Goal: Task Accomplishment & Management: Use online tool/utility

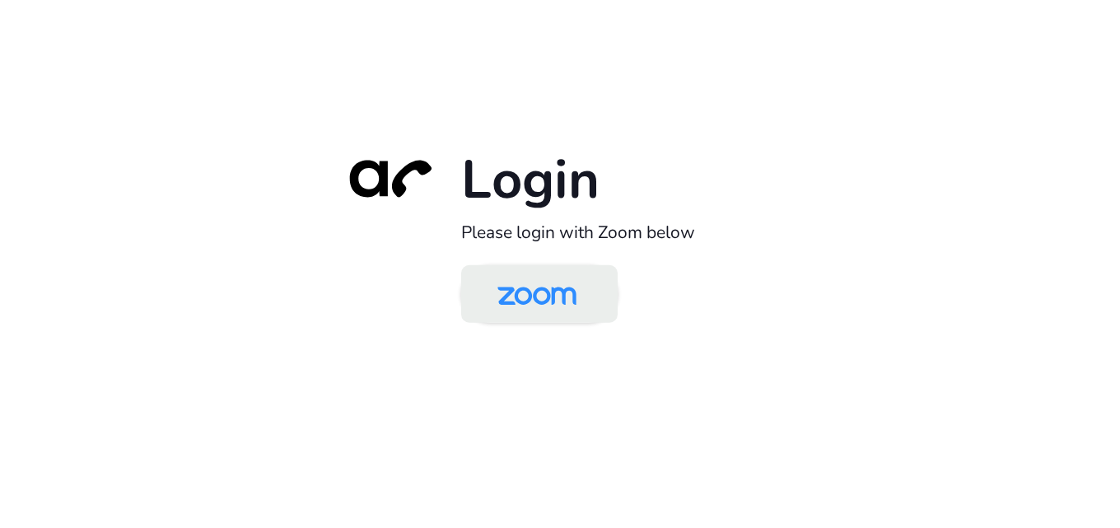
click at [555, 316] on img at bounding box center [537, 295] width 114 height 54
click at [557, 268] on link at bounding box center [539, 294] width 156 height 58
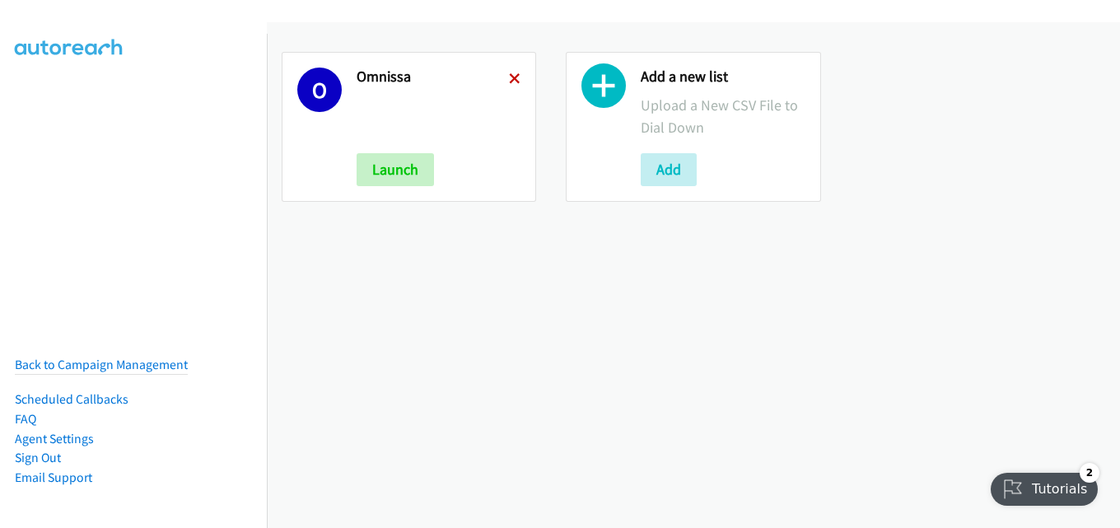
click at [509, 82] on icon at bounding box center [515, 80] width 12 height 12
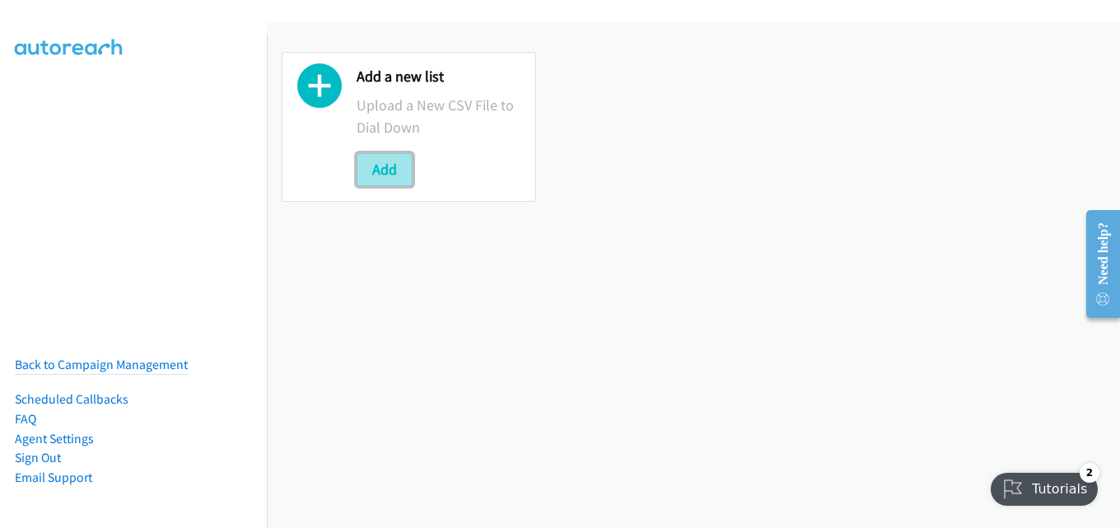
click at [387, 166] on button "Add" at bounding box center [385, 169] width 56 height 33
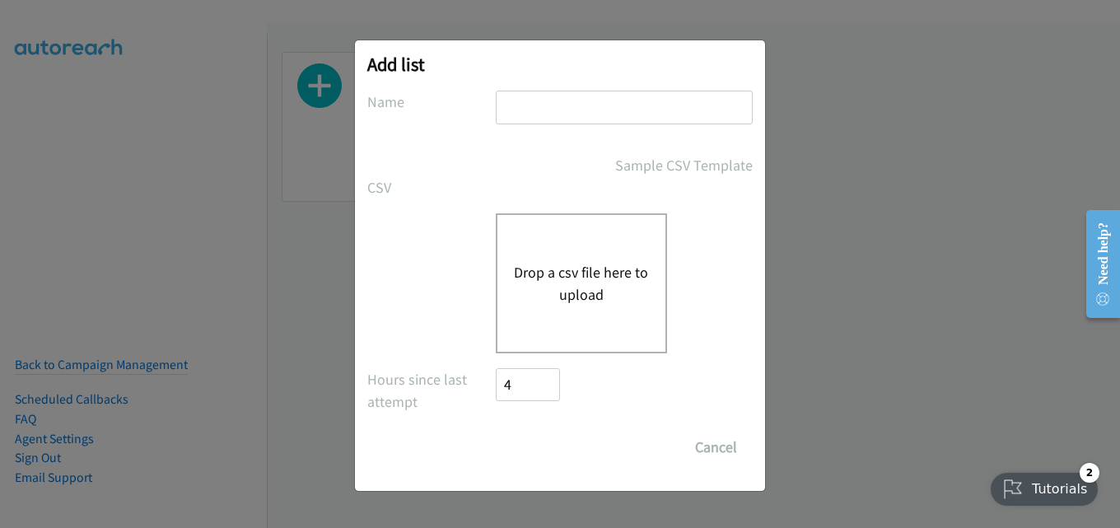
click at [594, 122] on input "text" at bounding box center [624, 108] width 257 height 34
type input "omnissa"
click at [559, 287] on button "Drop a csv file here to upload" at bounding box center [581, 283] width 135 height 44
click at [552, 256] on div "Drop a csv file here to upload" at bounding box center [581, 283] width 171 height 140
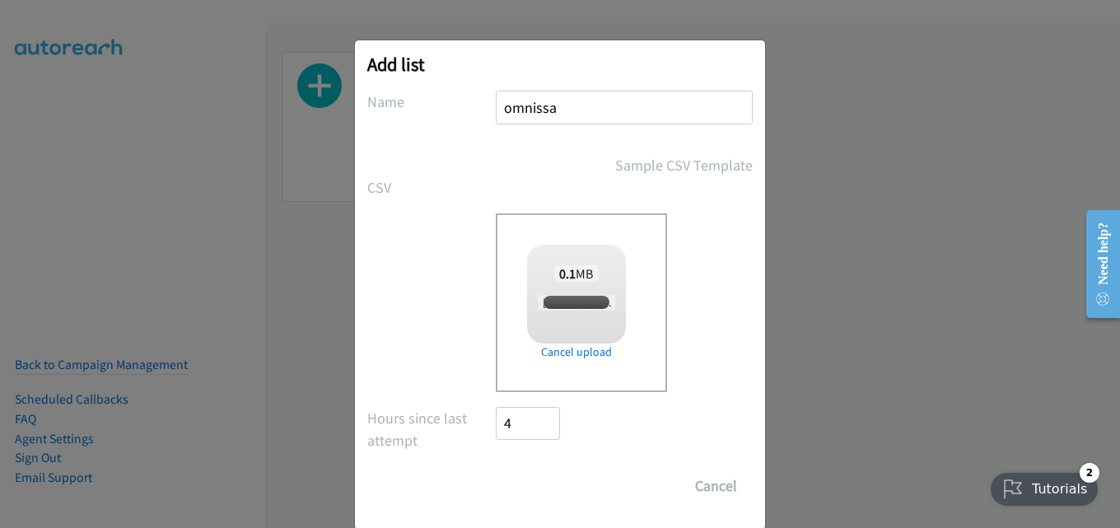
checkbox input "true"
click at [543, 490] on input "Save List" at bounding box center [539, 485] width 86 height 33
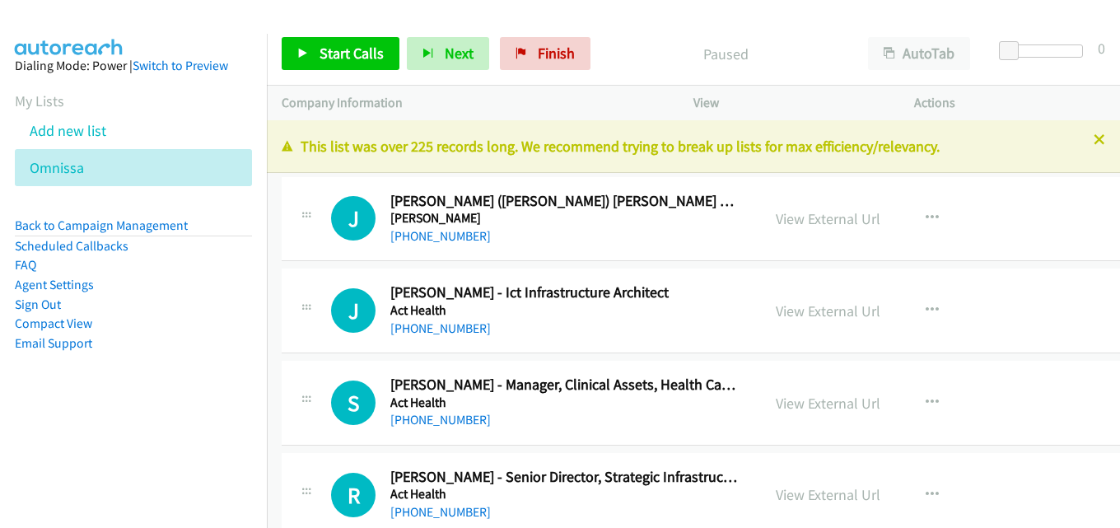
click at [697, 21] on div at bounding box center [552, 31] width 1105 height 63
click at [1093, 140] on icon at bounding box center [1099, 141] width 12 height 12
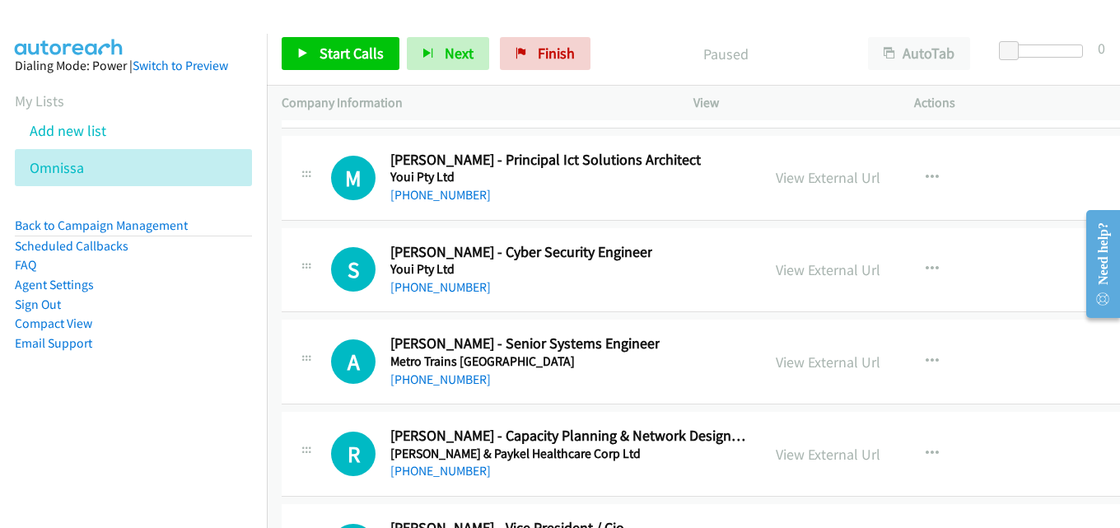
scroll to position [45279, 0]
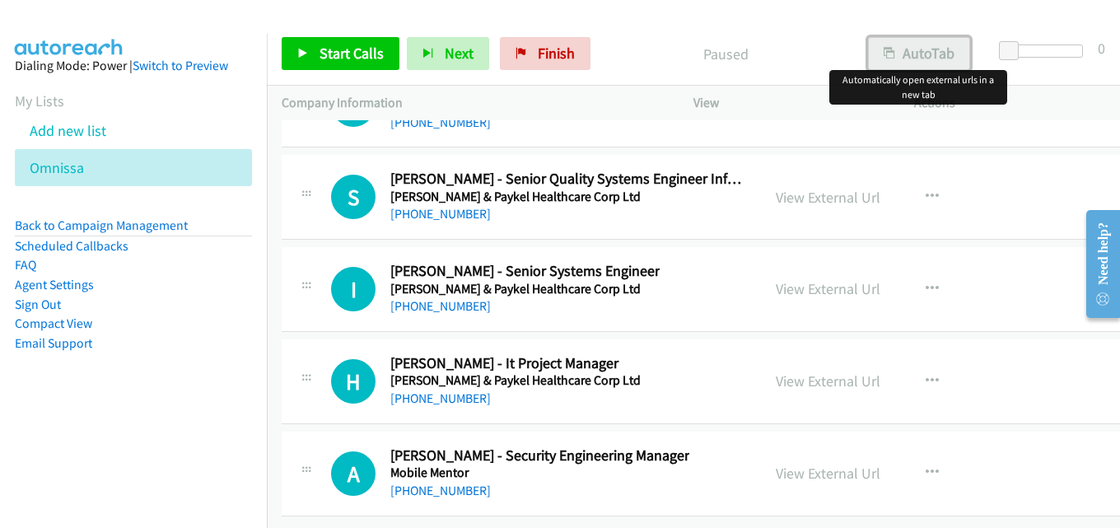
click at [907, 58] on button "AutoTab" at bounding box center [919, 53] width 102 height 33
click at [811, 468] on link "View External Url" at bounding box center [828, 473] width 105 height 19
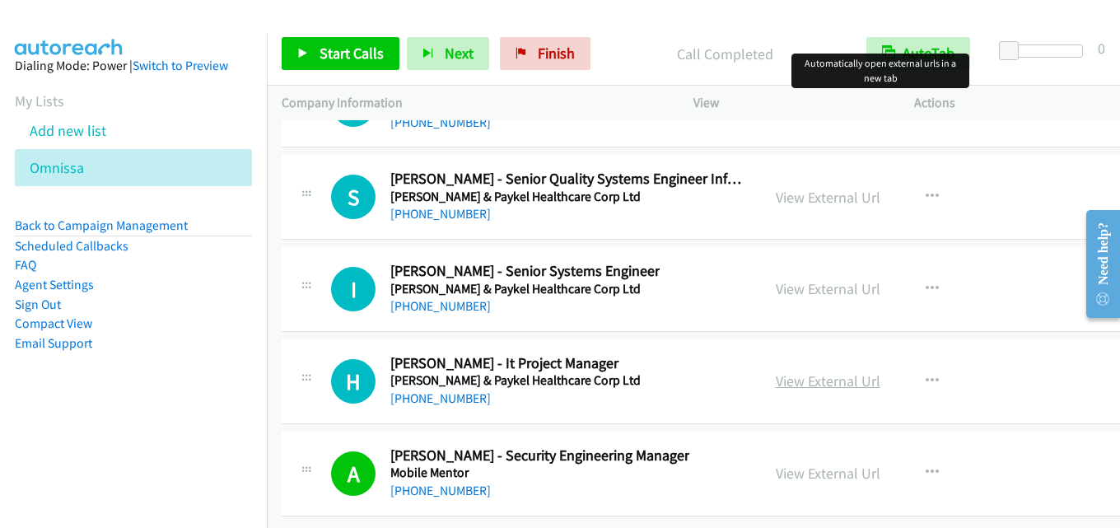
click at [842, 371] on link "View External Url" at bounding box center [828, 380] width 105 height 19
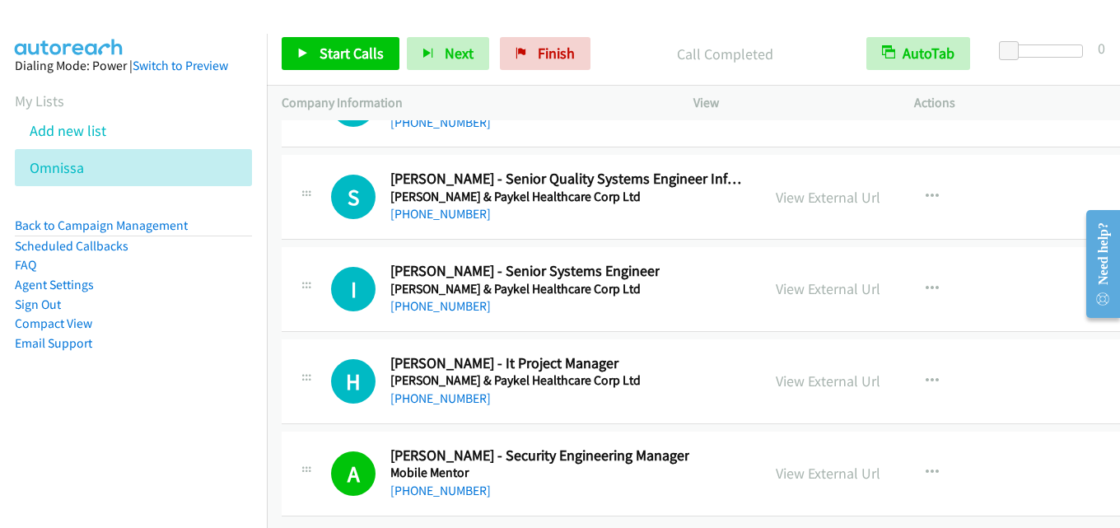
click at [775, 27] on div "Start Calls Pause Next Finish Call Completed AutoTab AutoTab 0" at bounding box center [693, 53] width 853 height 63
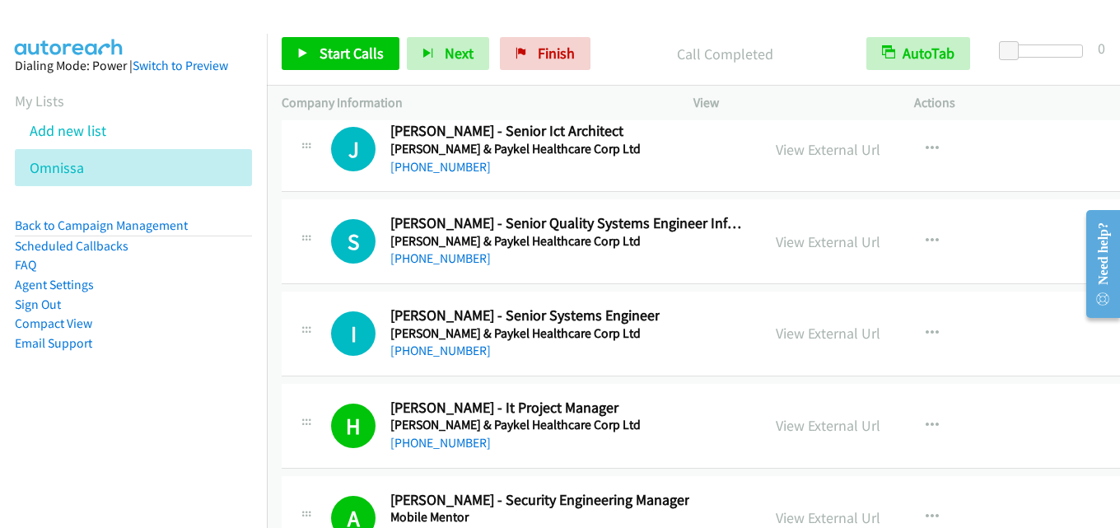
scroll to position [45197, 0]
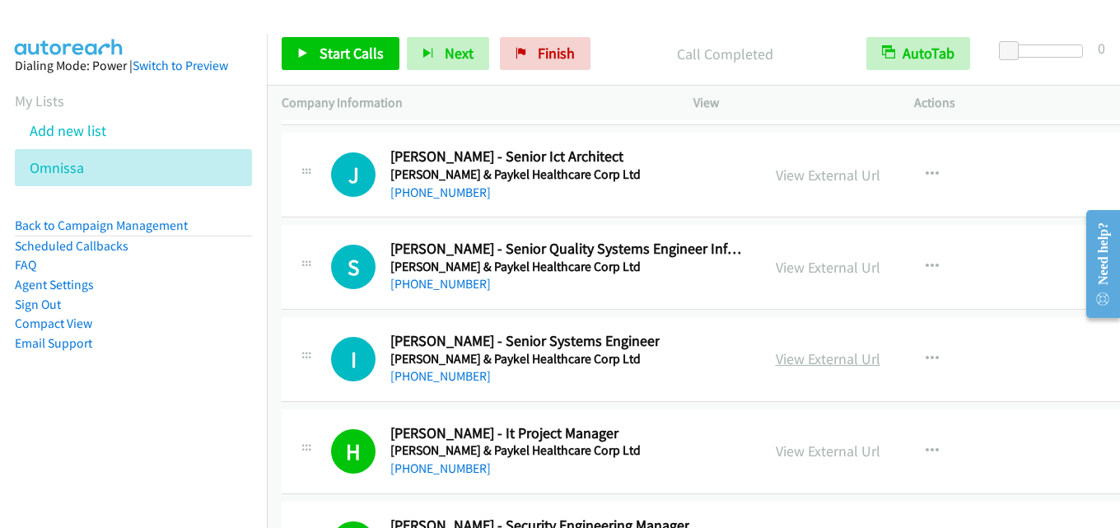
click at [806, 359] on link "View External Url" at bounding box center [828, 358] width 105 height 19
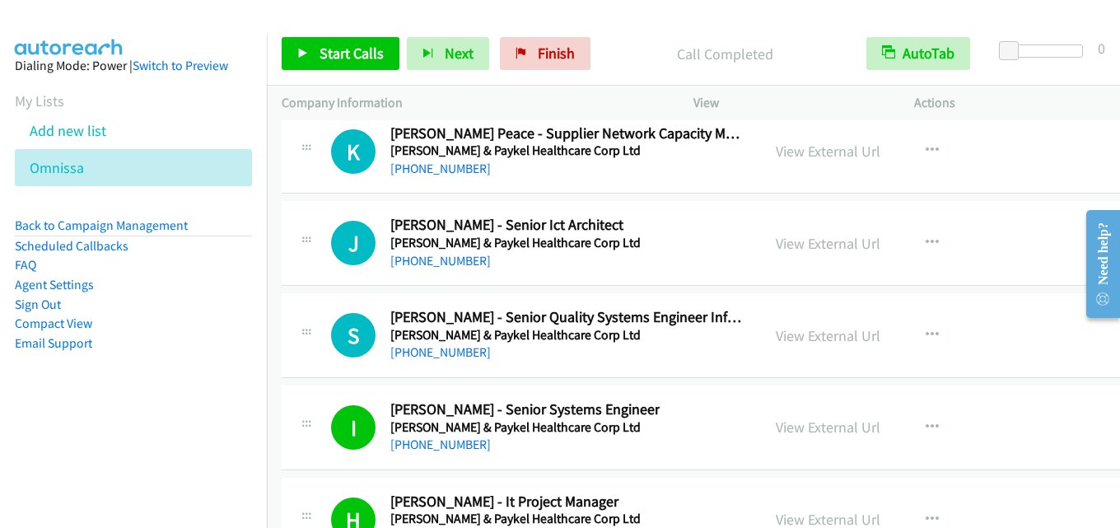
scroll to position [45114, 0]
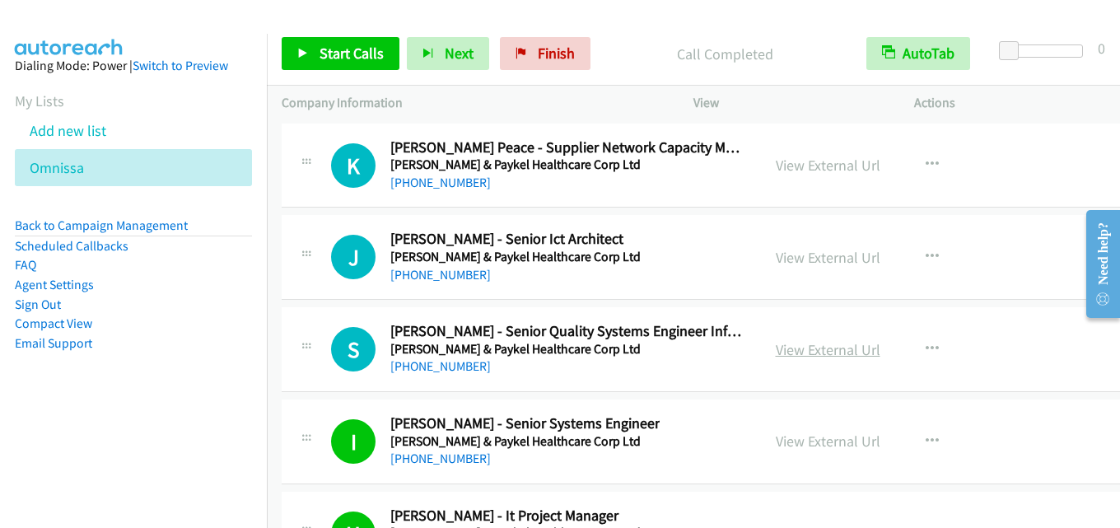
click at [851, 345] on link "View External Url" at bounding box center [828, 349] width 105 height 19
click at [804, 435] on link "View External Url" at bounding box center [828, 440] width 105 height 19
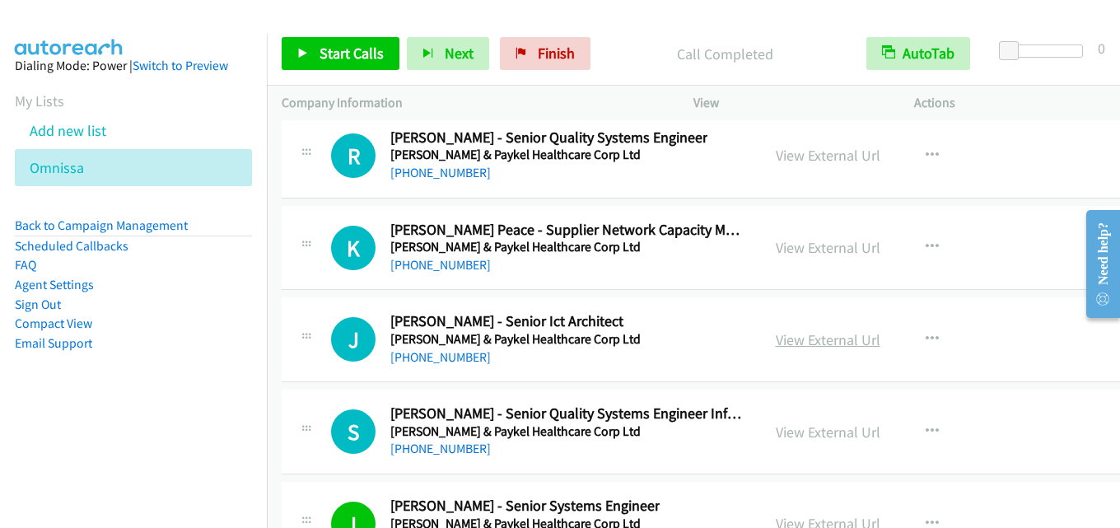
click at [814, 338] on link "View External Url" at bounding box center [828, 339] width 105 height 19
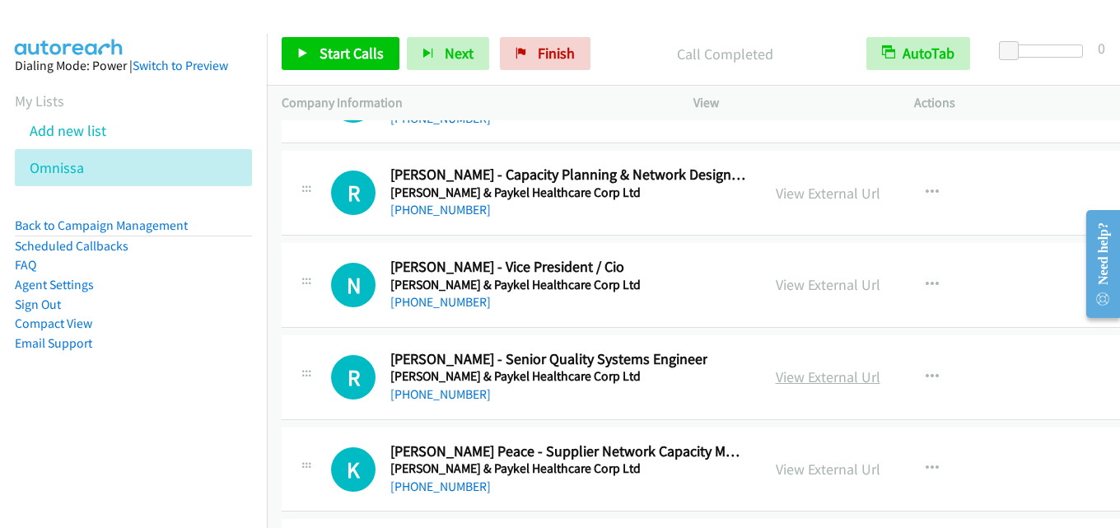
scroll to position [44785, 0]
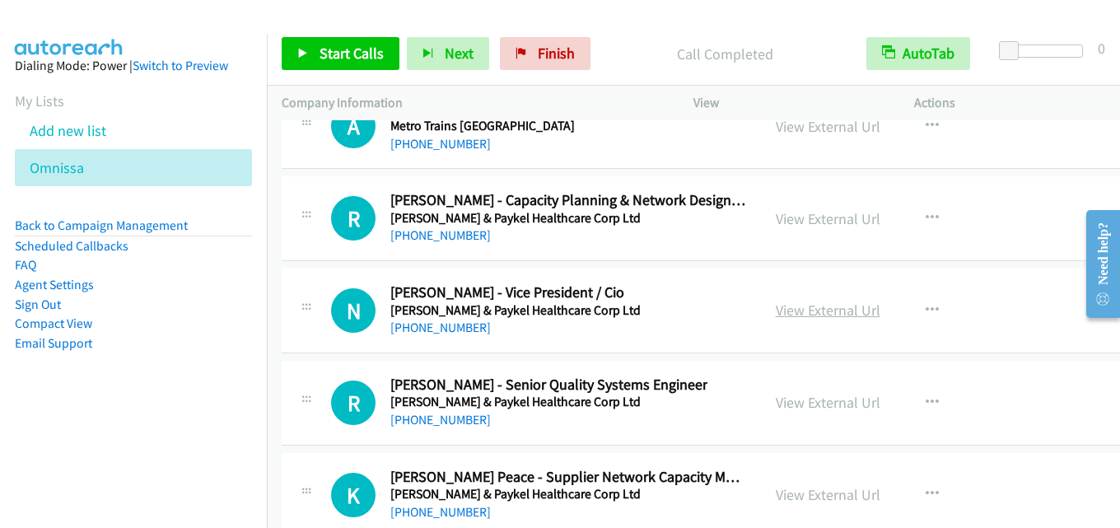
click at [857, 311] on link "View External Url" at bounding box center [828, 310] width 105 height 19
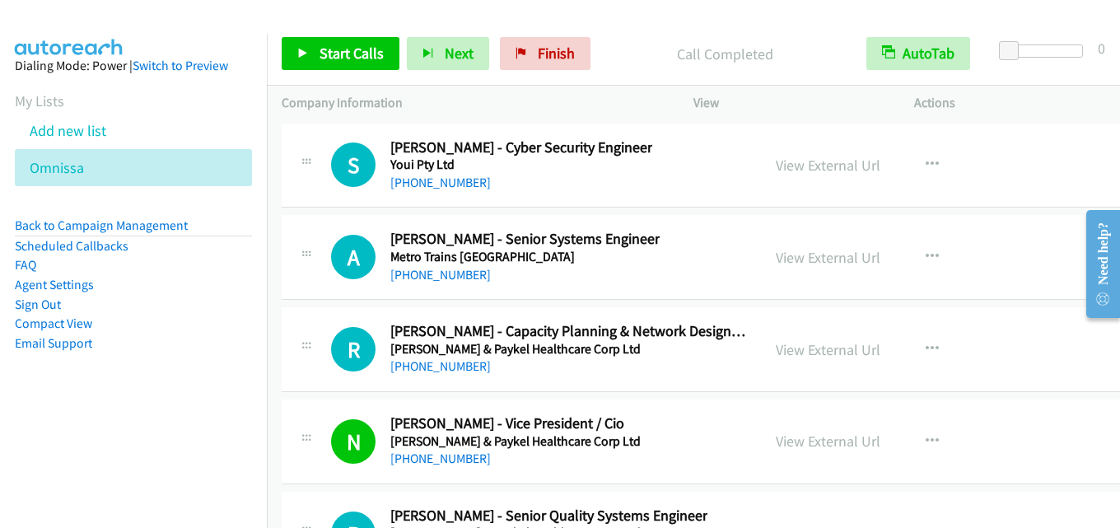
scroll to position [44620, 0]
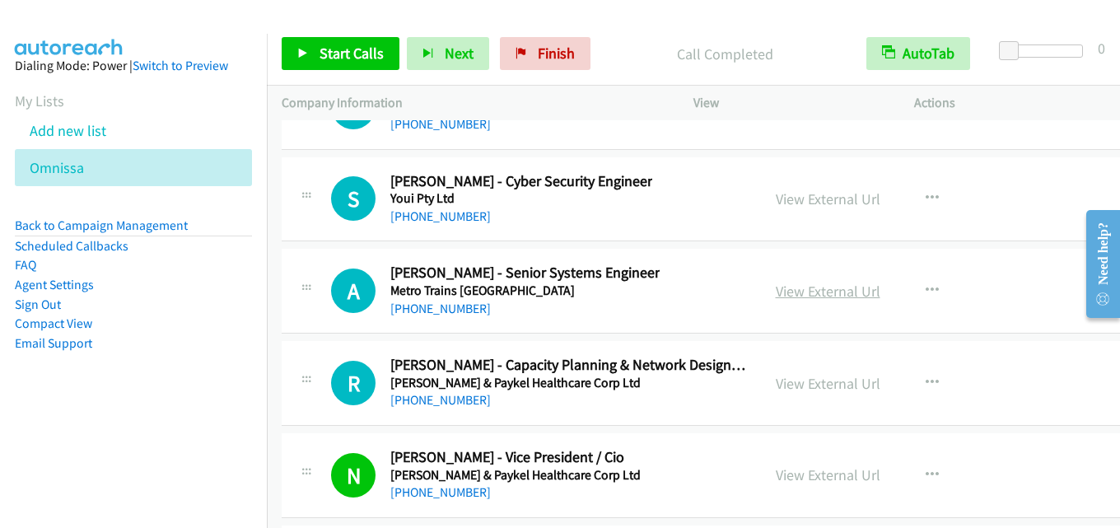
click at [819, 291] on link "View External Url" at bounding box center [828, 291] width 105 height 19
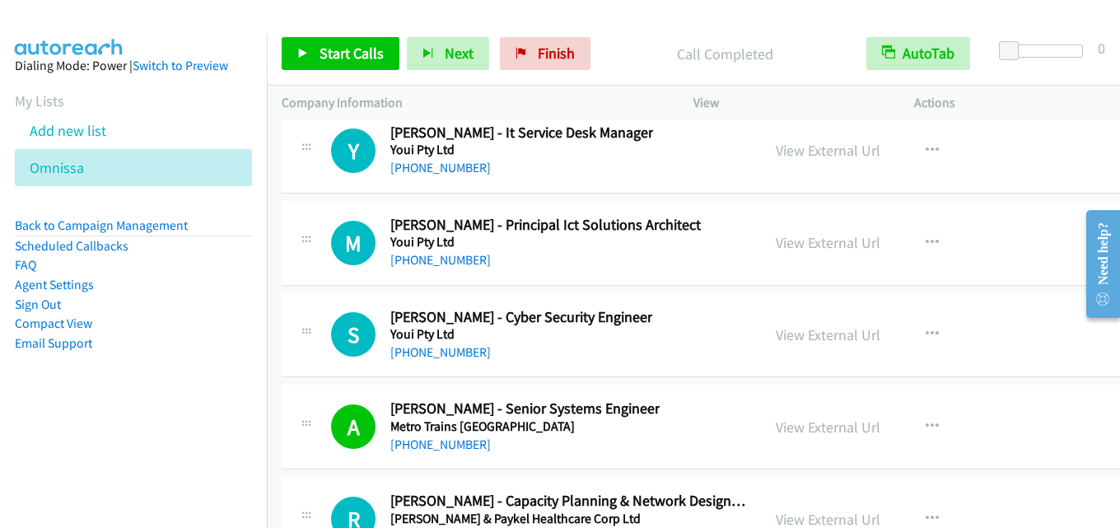
scroll to position [44455, 0]
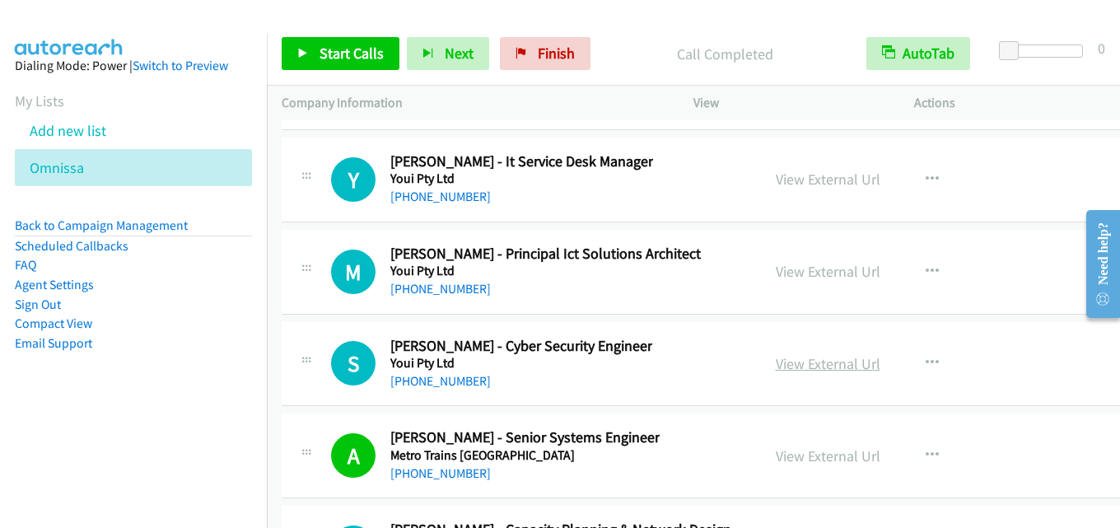
click at [782, 361] on link "View External Url" at bounding box center [828, 363] width 105 height 19
click at [805, 268] on link "View External Url" at bounding box center [828, 271] width 105 height 19
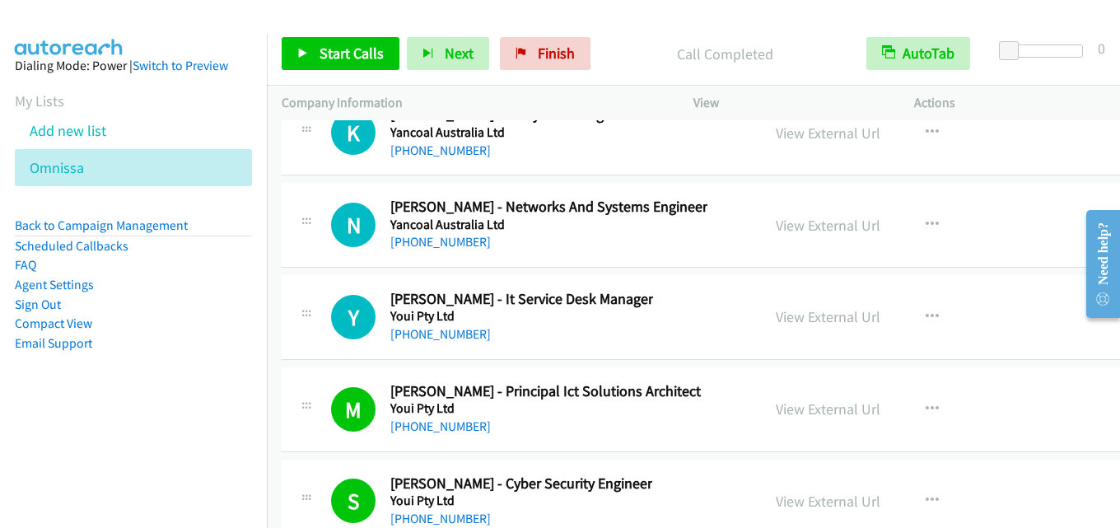
scroll to position [44291, 0]
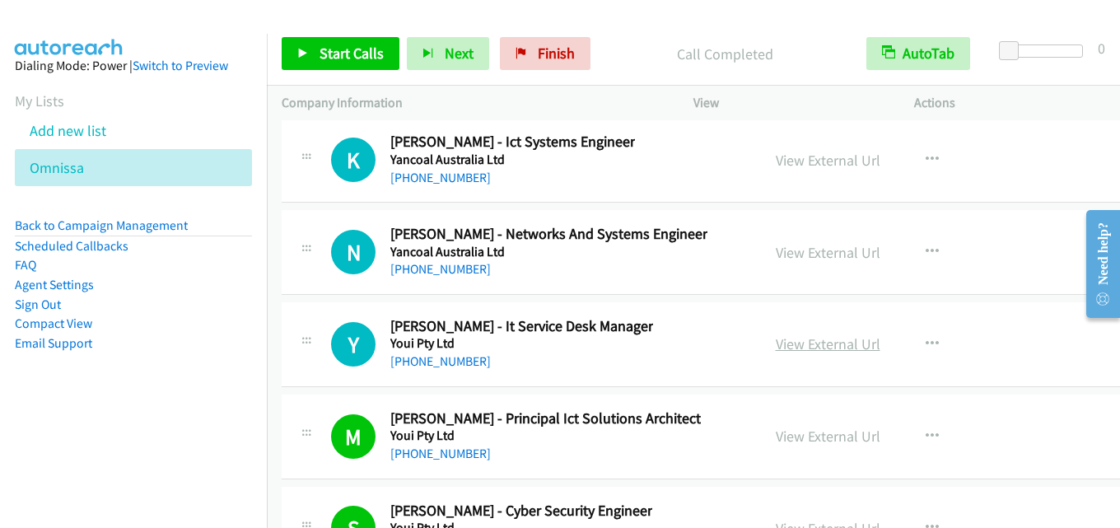
click at [799, 338] on link "View External Url" at bounding box center [828, 343] width 105 height 19
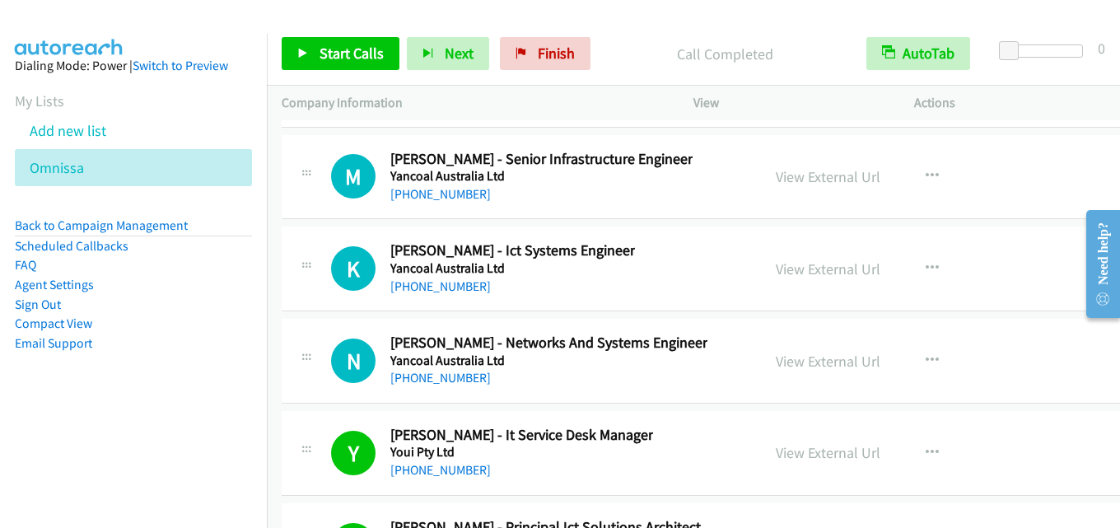
scroll to position [44208, 0]
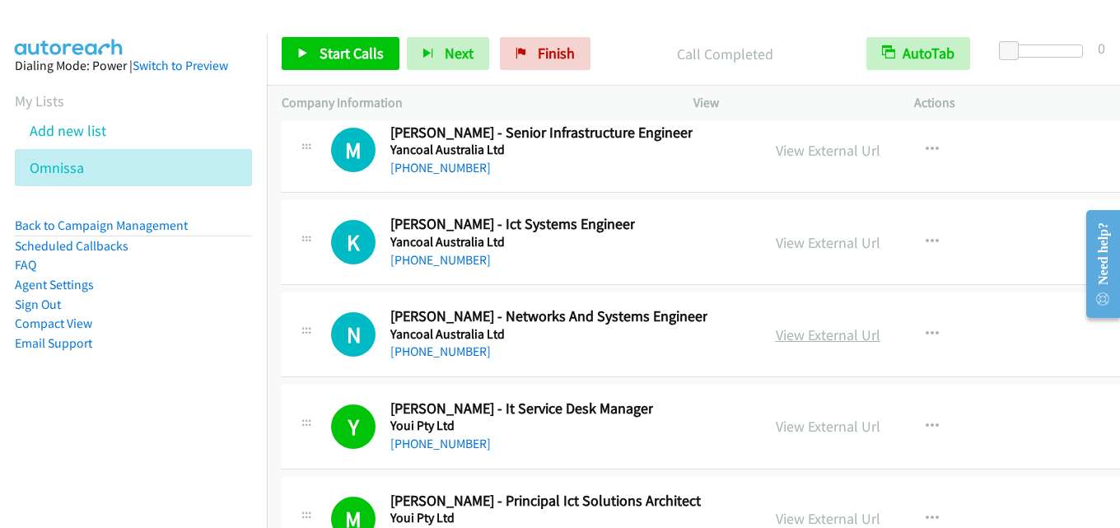
click at [811, 334] on link "View External Url" at bounding box center [828, 334] width 105 height 19
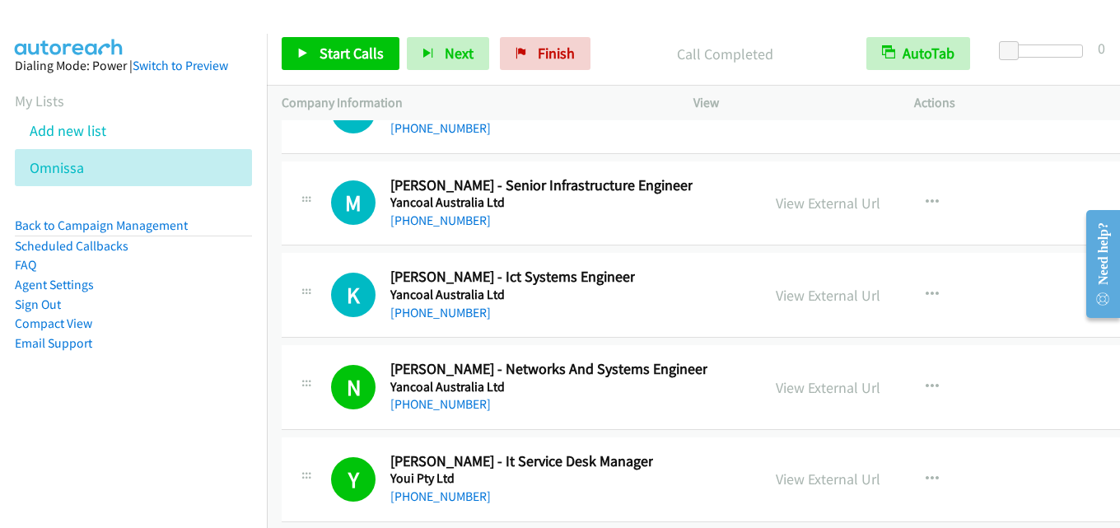
scroll to position [44126, 0]
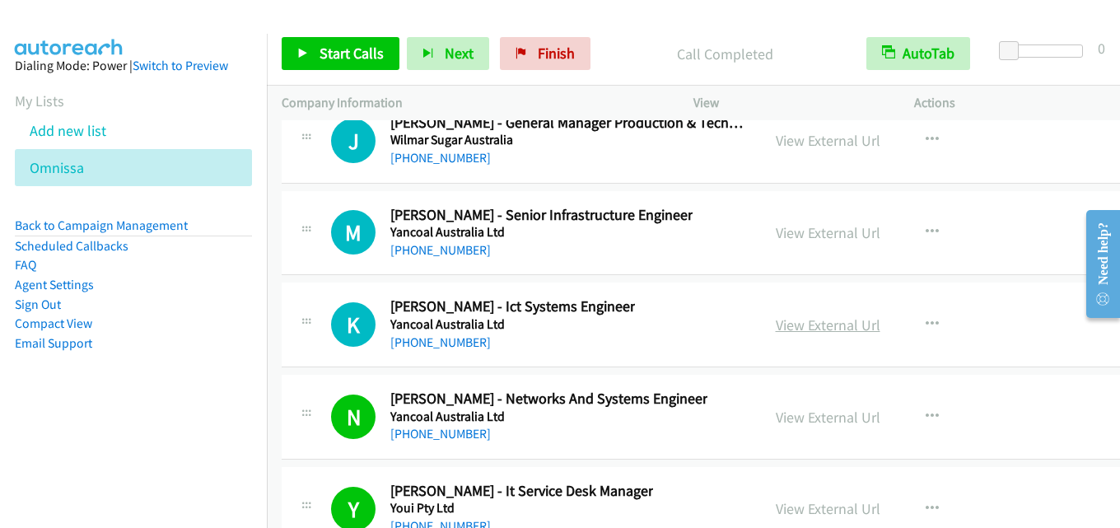
click at [825, 328] on link "View External Url" at bounding box center [828, 324] width 105 height 19
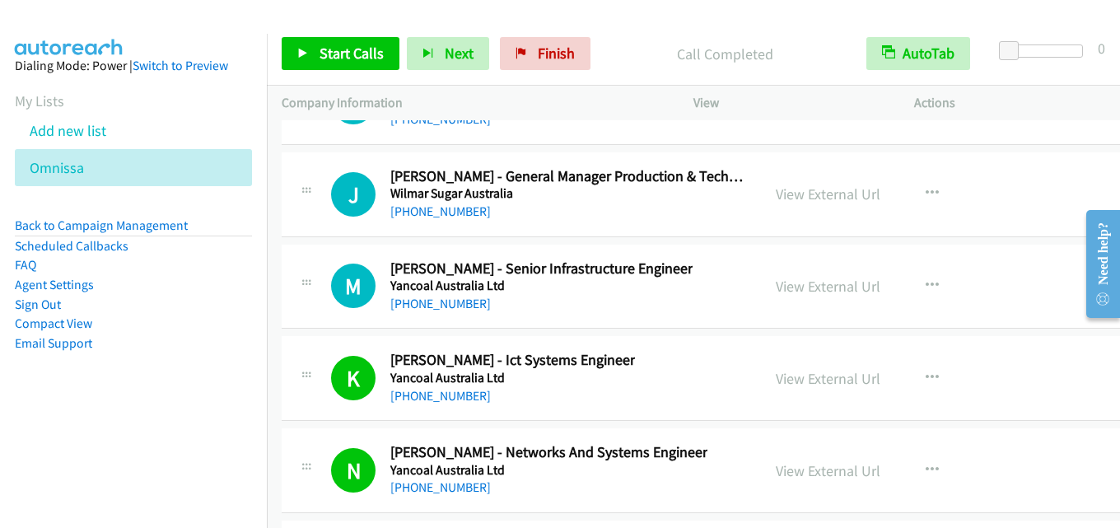
scroll to position [44044, 0]
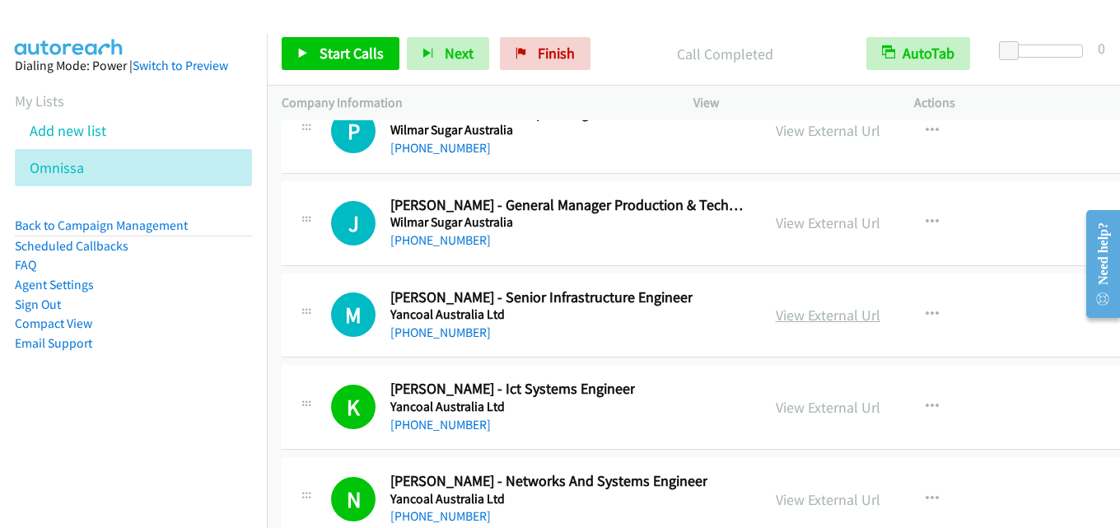
click at [814, 320] on link "View External Url" at bounding box center [828, 314] width 105 height 19
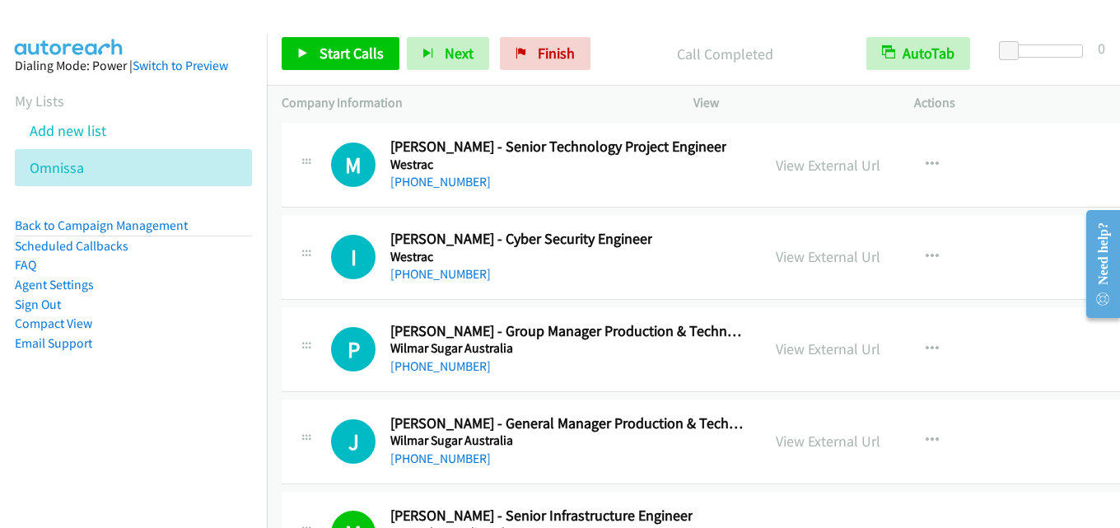
scroll to position [43797, 0]
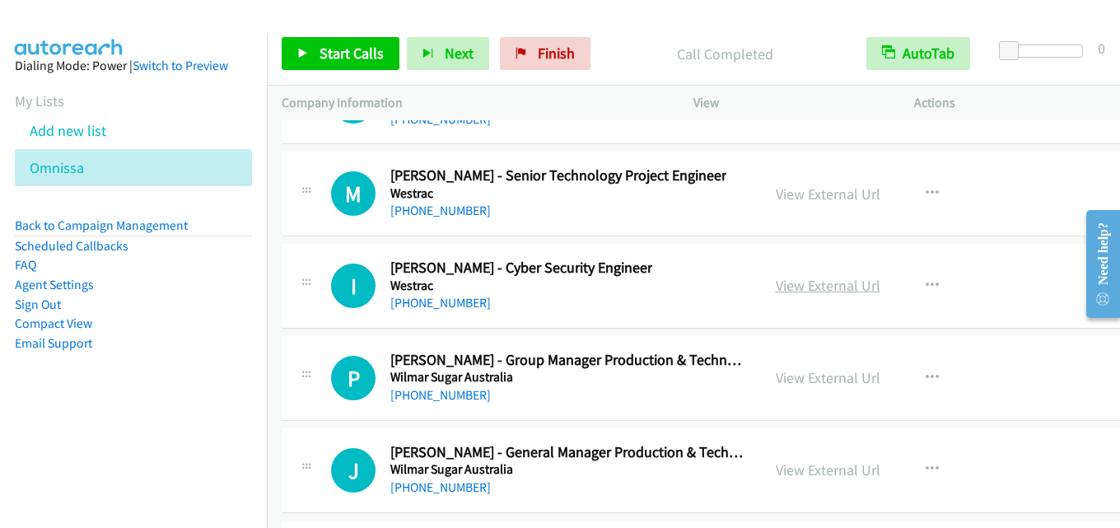
click at [823, 288] on link "View External Url" at bounding box center [828, 285] width 105 height 19
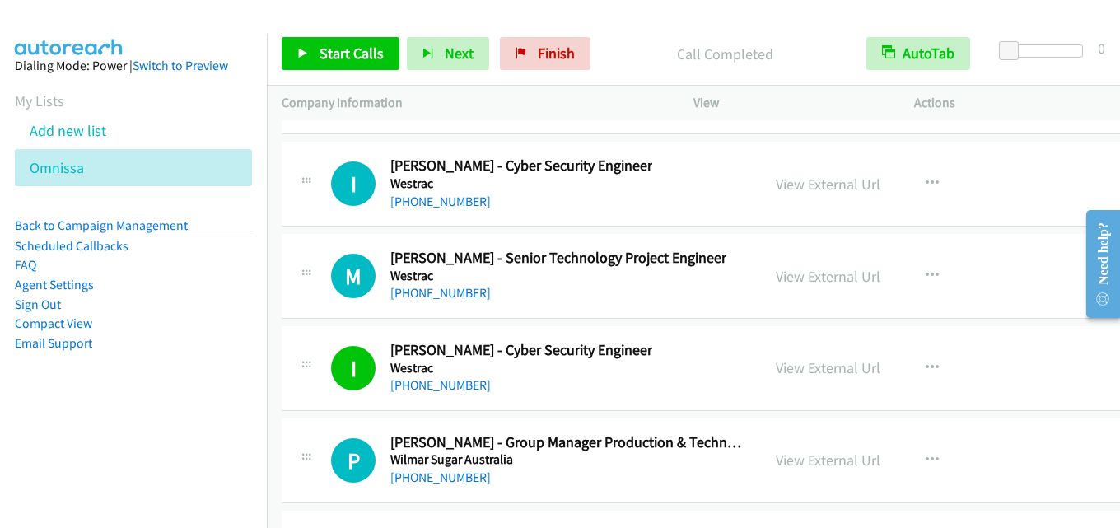
scroll to position [43632, 0]
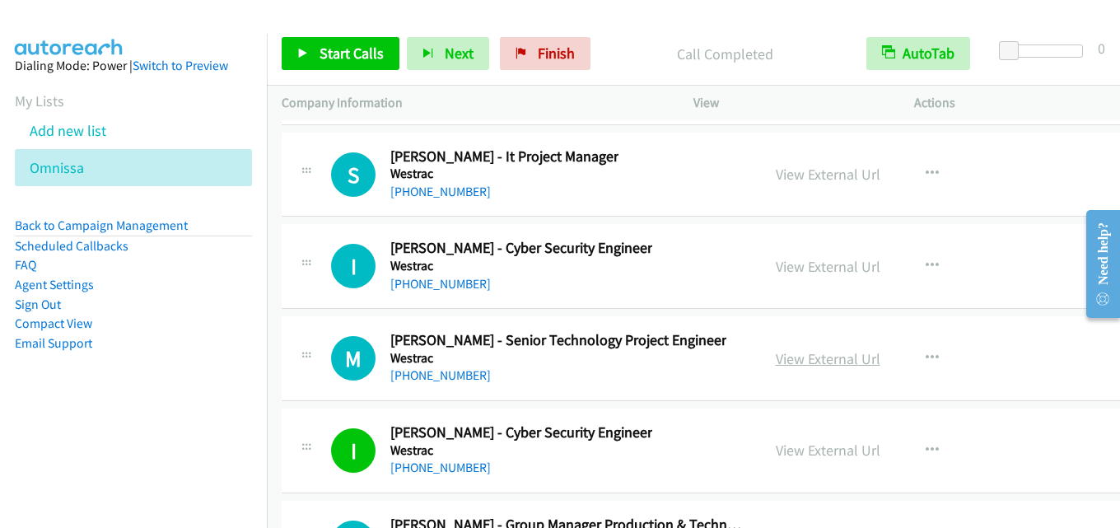
click at [800, 358] on link "View External Url" at bounding box center [828, 358] width 105 height 19
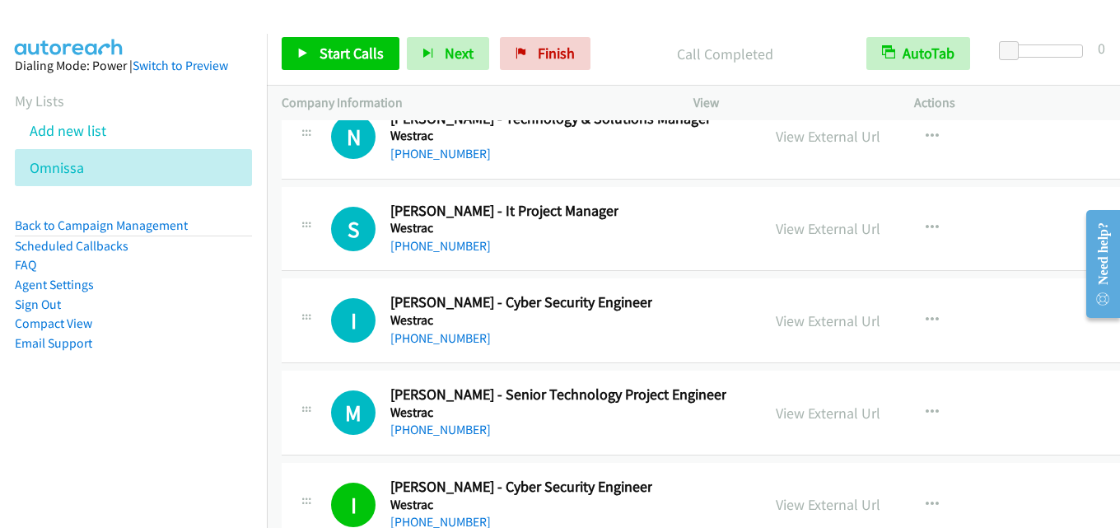
scroll to position [43550, 0]
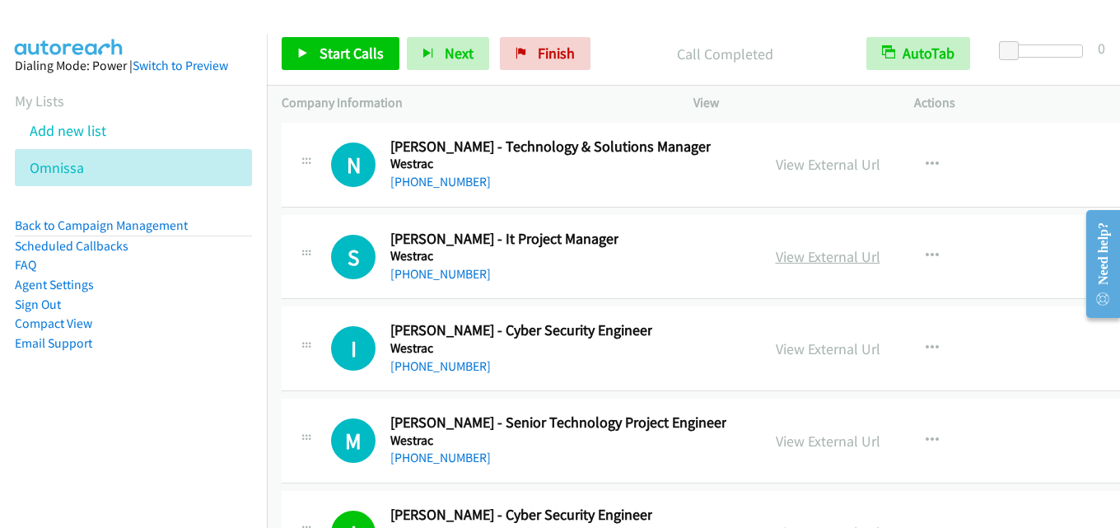
click at [797, 264] on link "View External Url" at bounding box center [828, 256] width 105 height 19
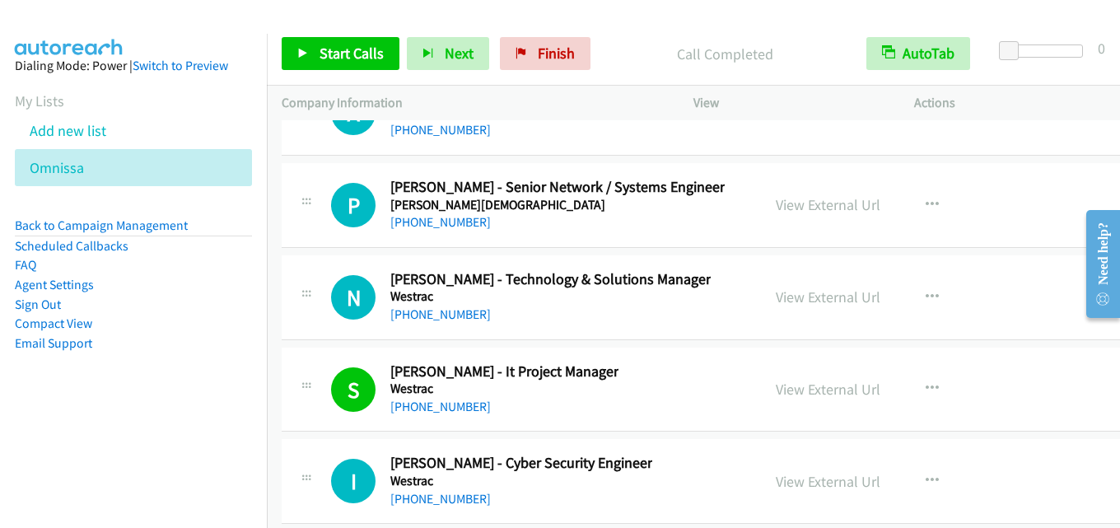
scroll to position [43385, 0]
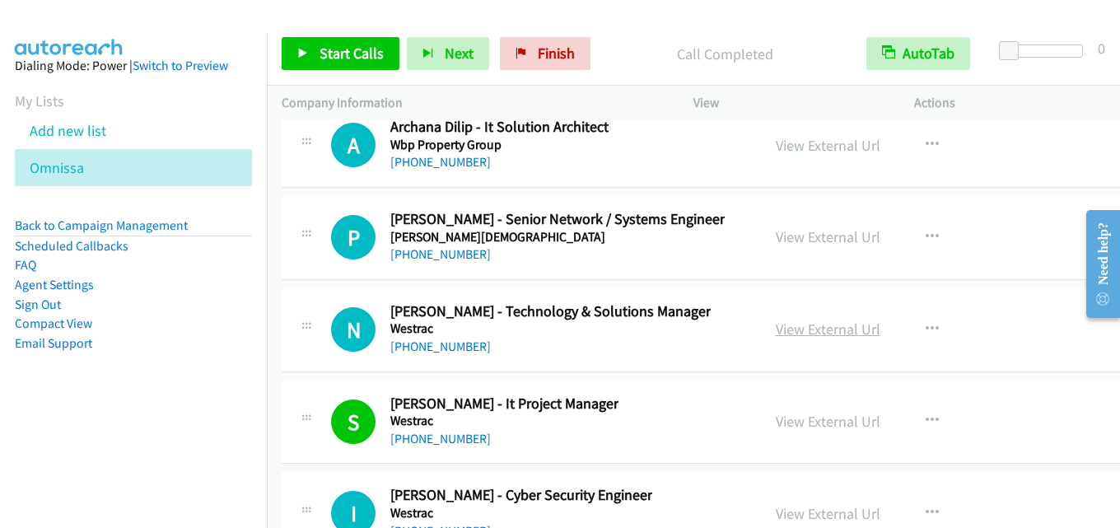
click at [814, 326] on link "View External Url" at bounding box center [828, 328] width 105 height 19
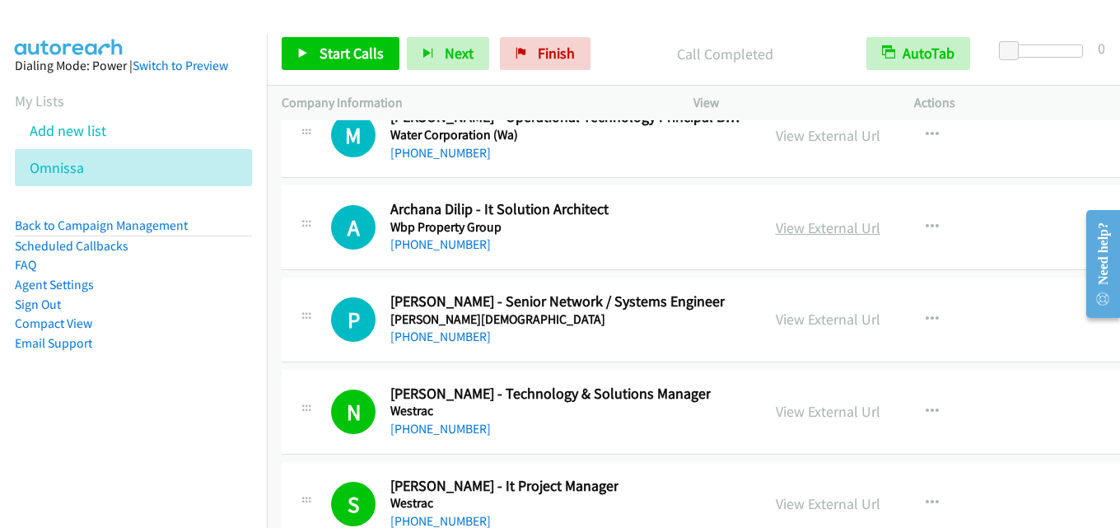
click at [823, 223] on link "View External Url" at bounding box center [828, 227] width 105 height 19
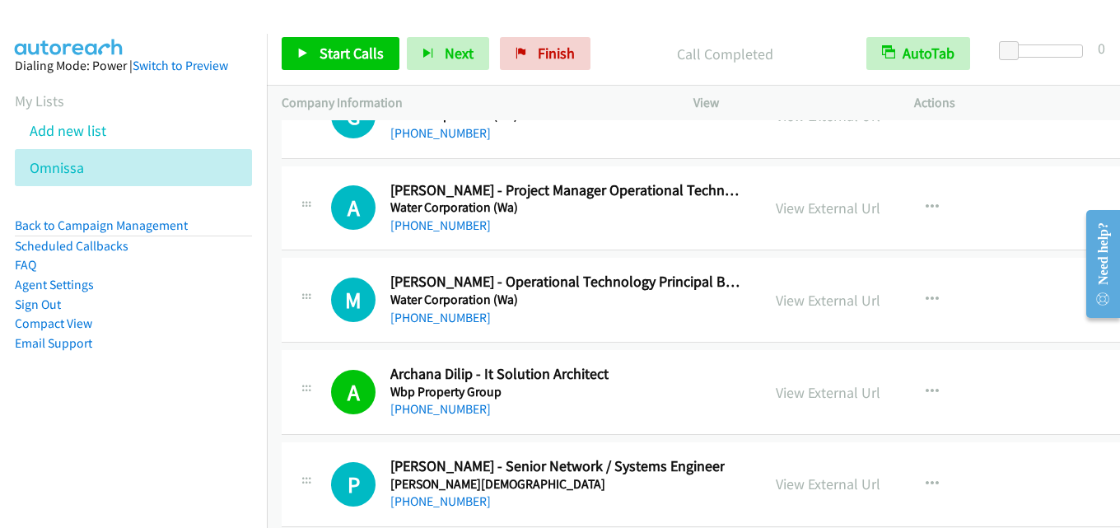
scroll to position [43056, 0]
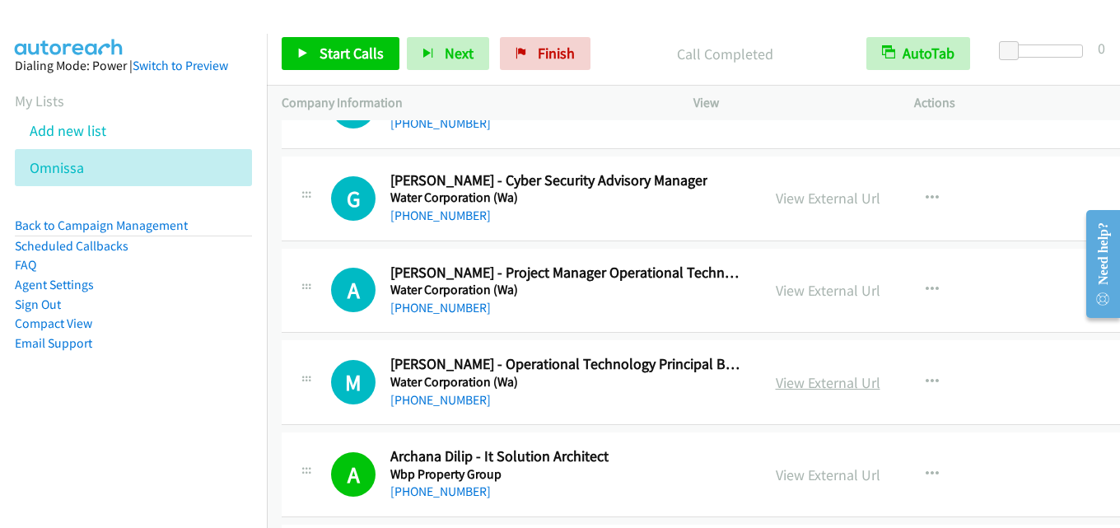
click at [814, 385] on link "View External Url" at bounding box center [828, 382] width 105 height 19
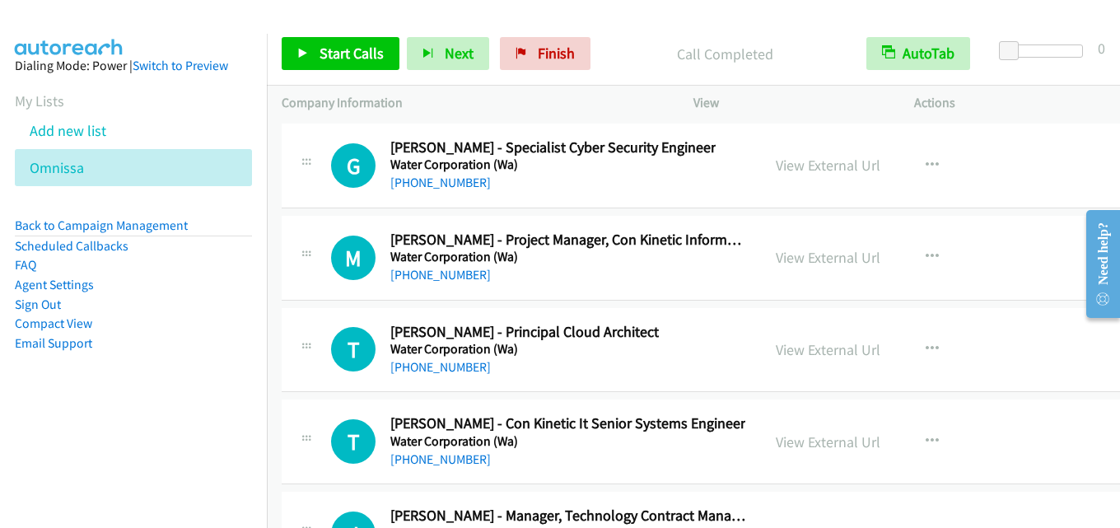
scroll to position [42562, 0]
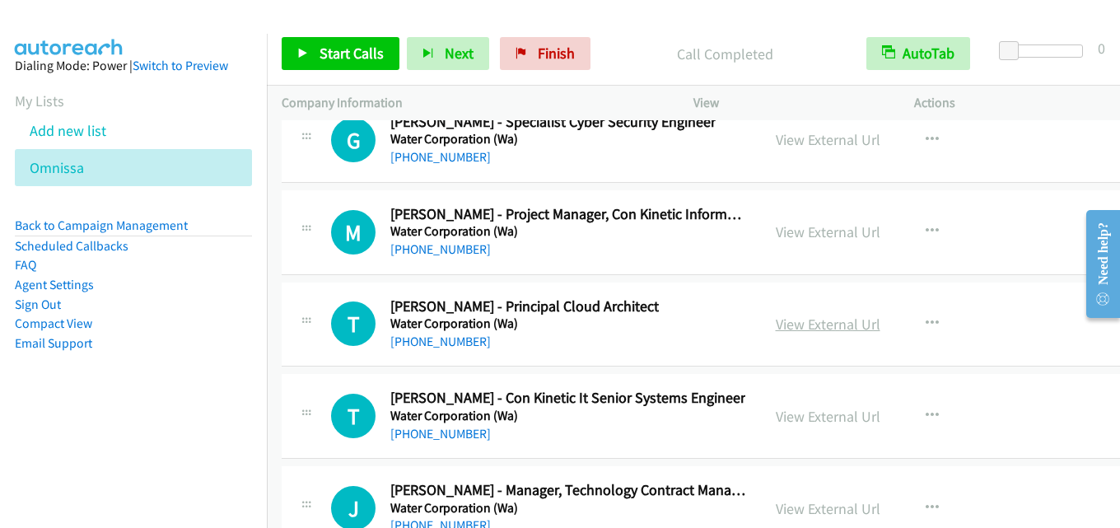
click at [814, 319] on link "View External Url" at bounding box center [828, 324] width 105 height 19
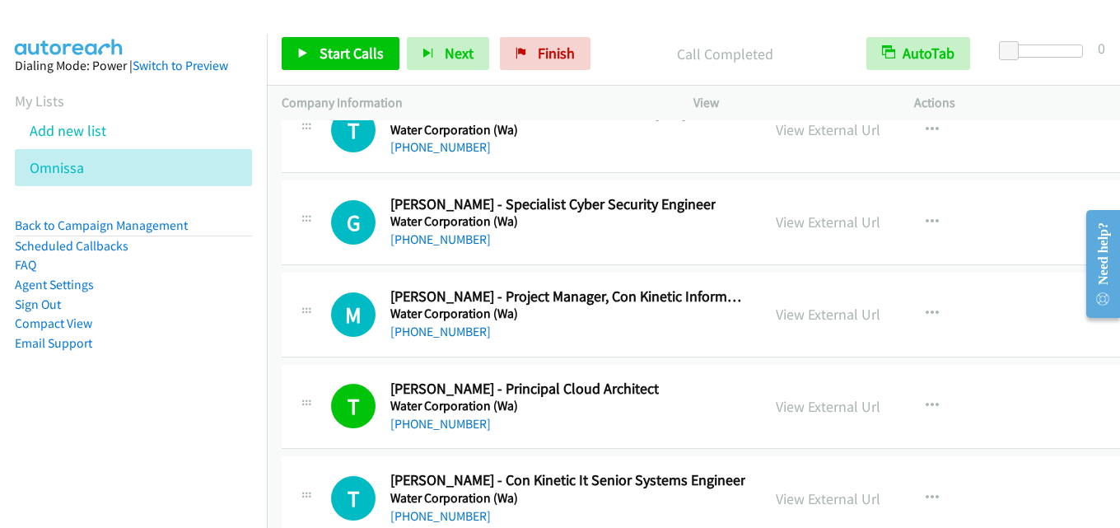
scroll to position [42397, 0]
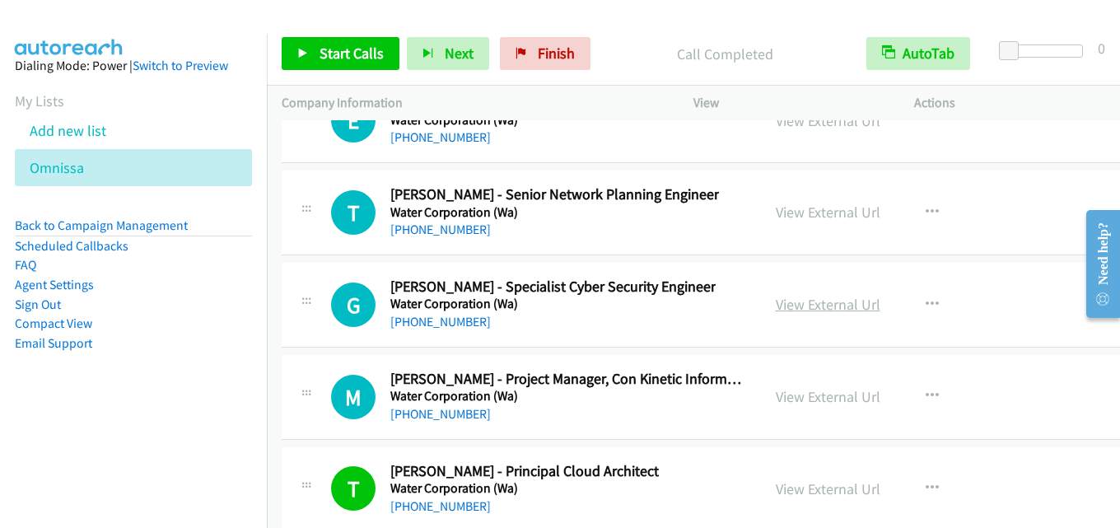
click at [816, 306] on link "View External Url" at bounding box center [828, 304] width 105 height 19
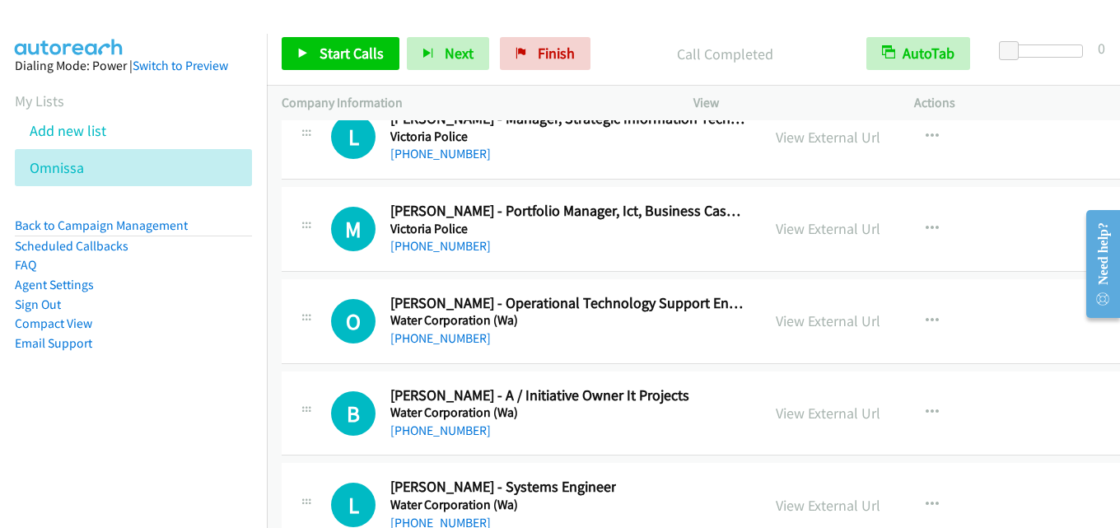
scroll to position [41903, 0]
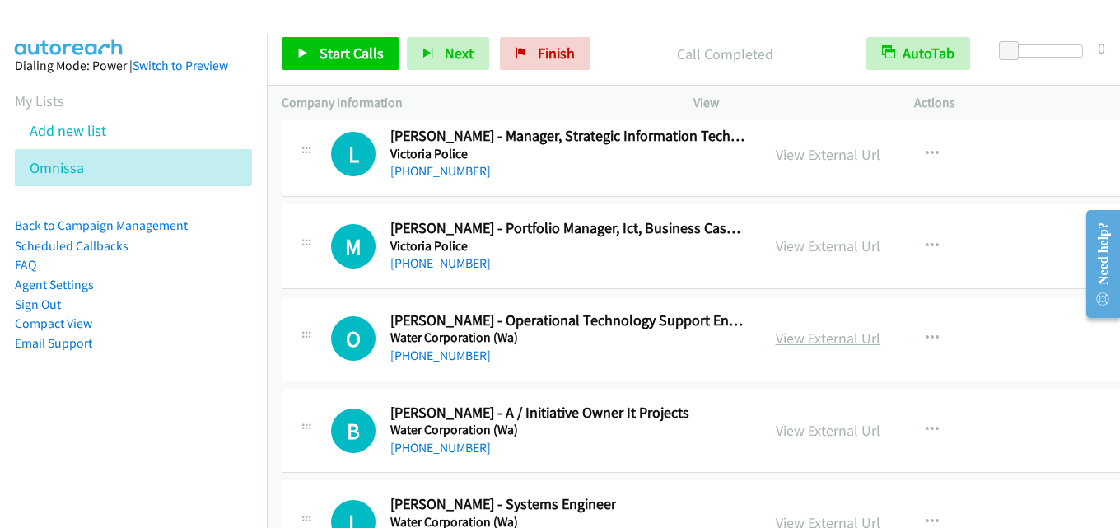
click at [787, 331] on link "View External Url" at bounding box center [828, 338] width 105 height 19
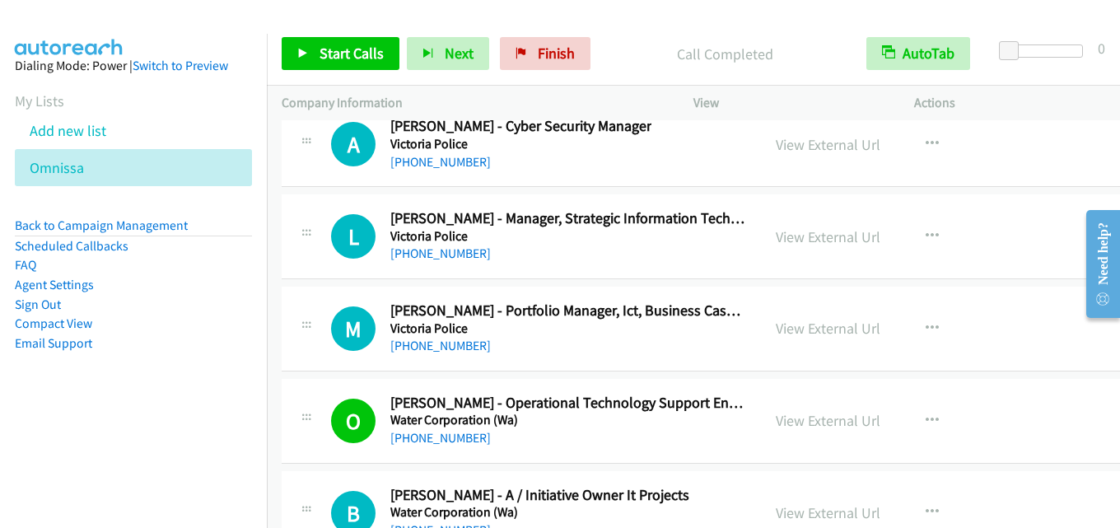
scroll to position [41738, 0]
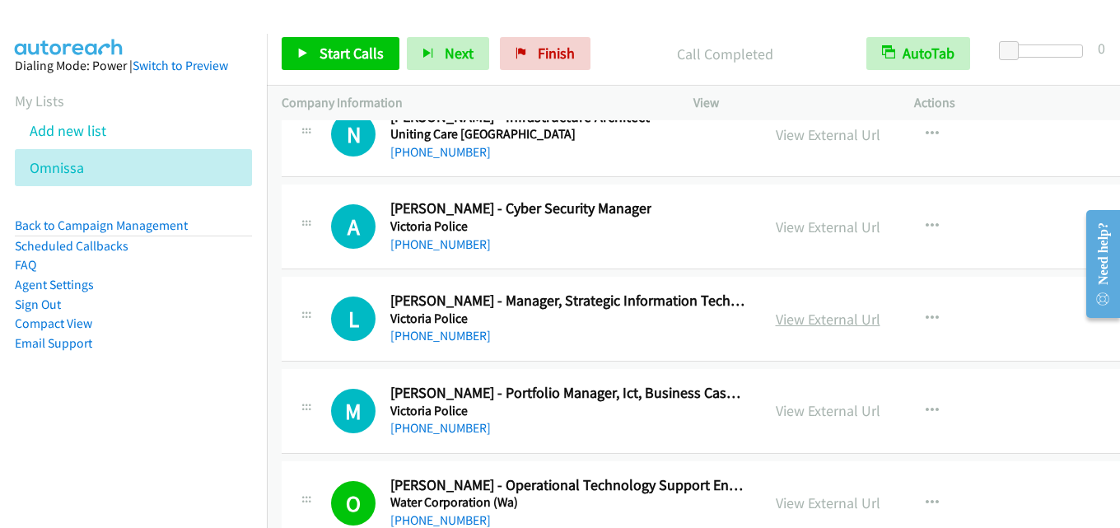
click at [812, 319] on link "View External Url" at bounding box center [828, 319] width 105 height 19
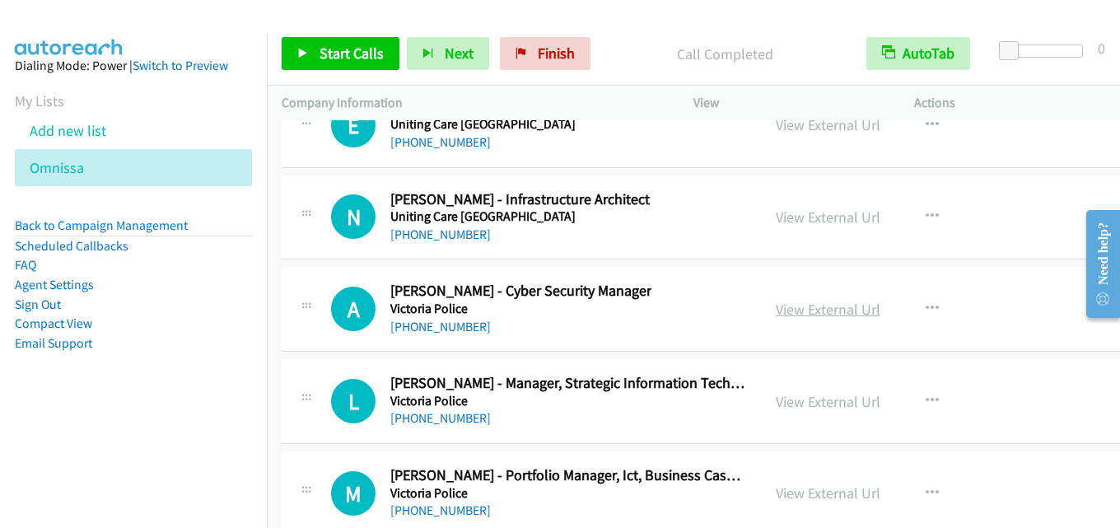
click at [834, 312] on link "View External Url" at bounding box center [828, 309] width 105 height 19
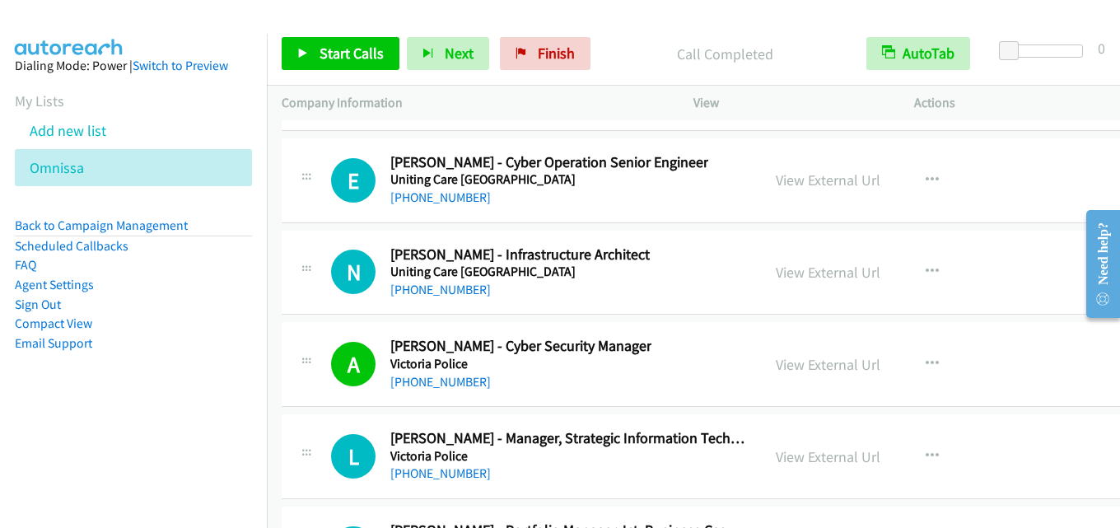
scroll to position [41573, 0]
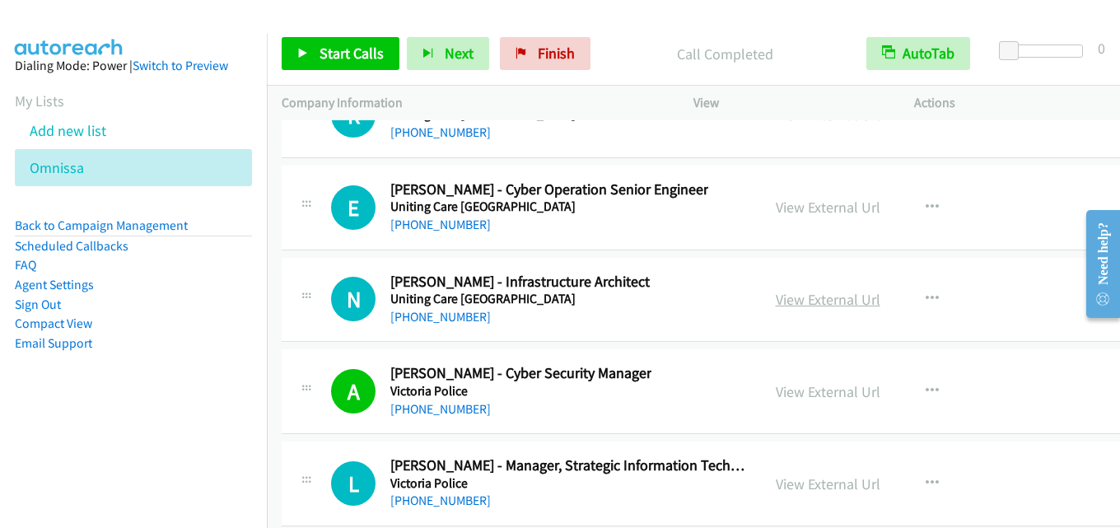
click at [804, 301] on link "View External Url" at bounding box center [828, 299] width 105 height 19
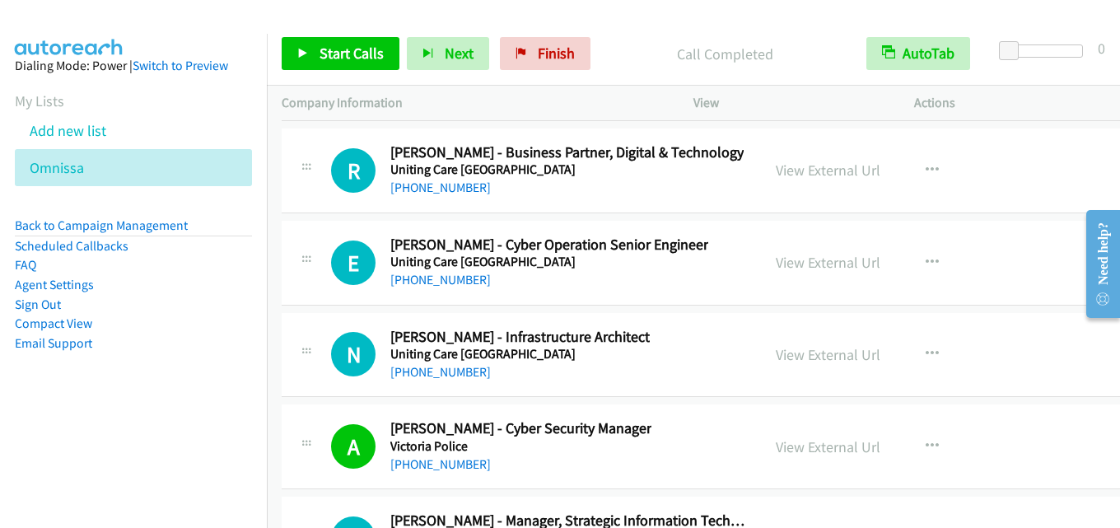
scroll to position [41491, 0]
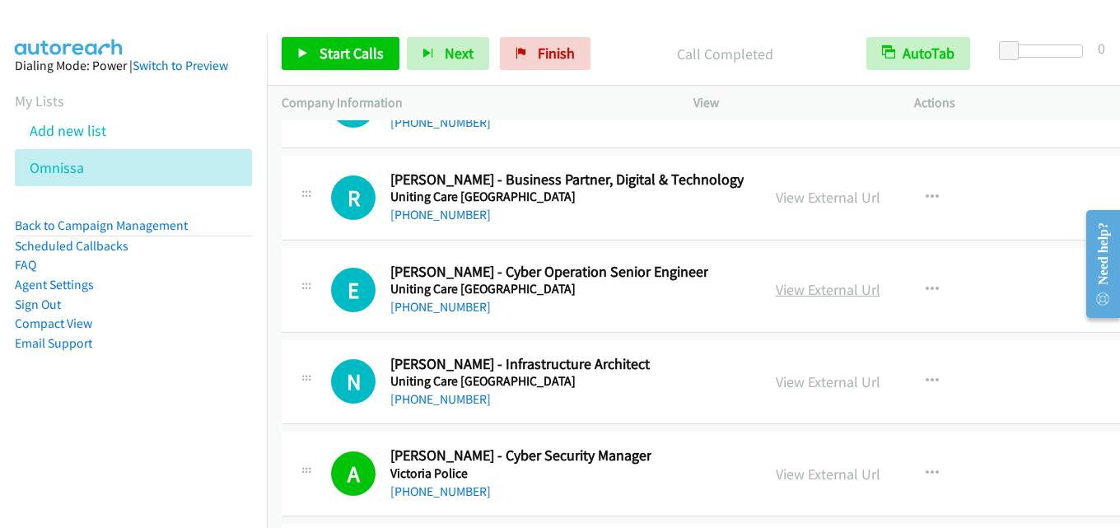
click at [805, 293] on link "View External Url" at bounding box center [828, 289] width 105 height 19
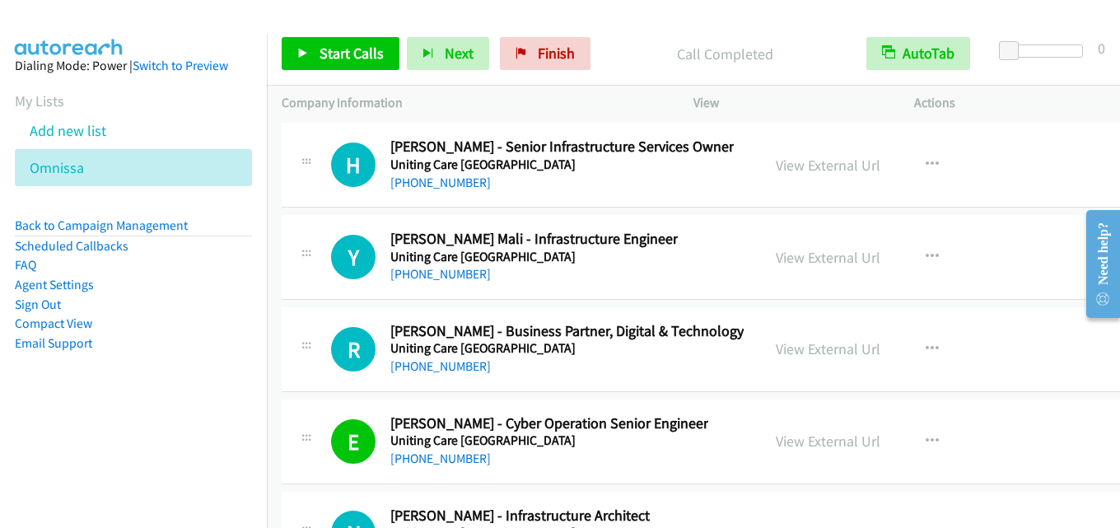
scroll to position [41326, 0]
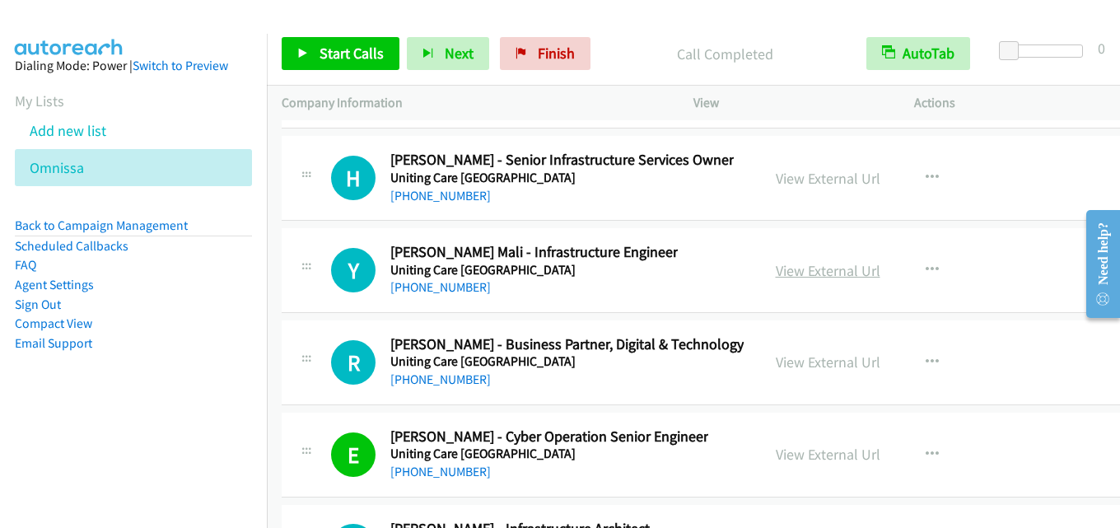
click at [824, 272] on link "View External Url" at bounding box center [828, 270] width 105 height 19
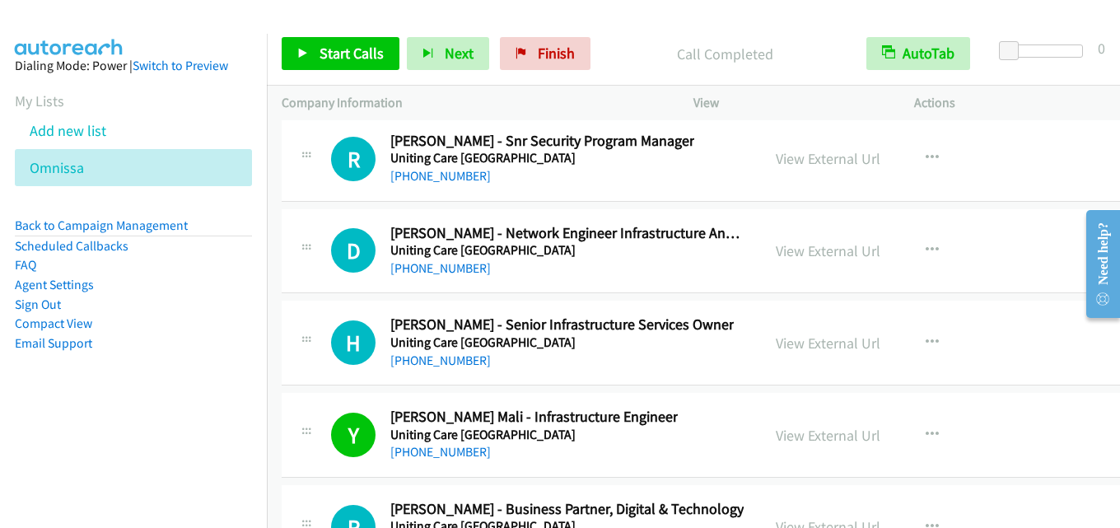
scroll to position [41079, 0]
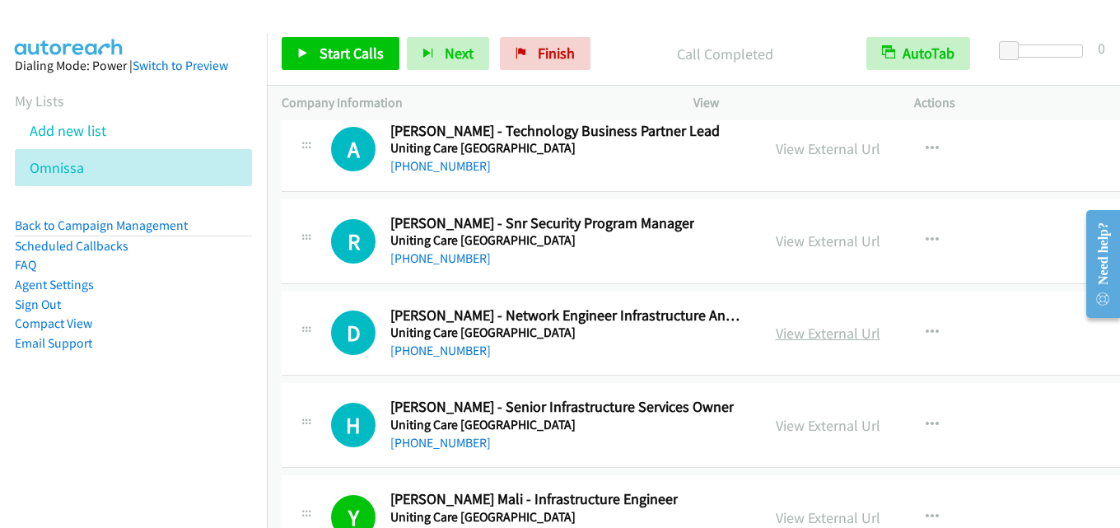
click at [813, 329] on link "View External Url" at bounding box center [828, 333] width 105 height 19
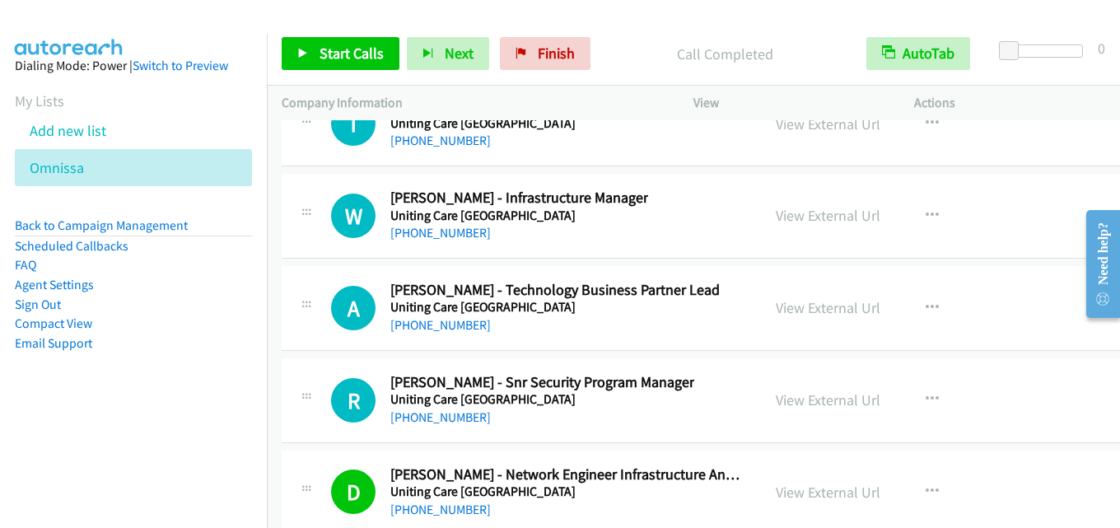
scroll to position [40832, 0]
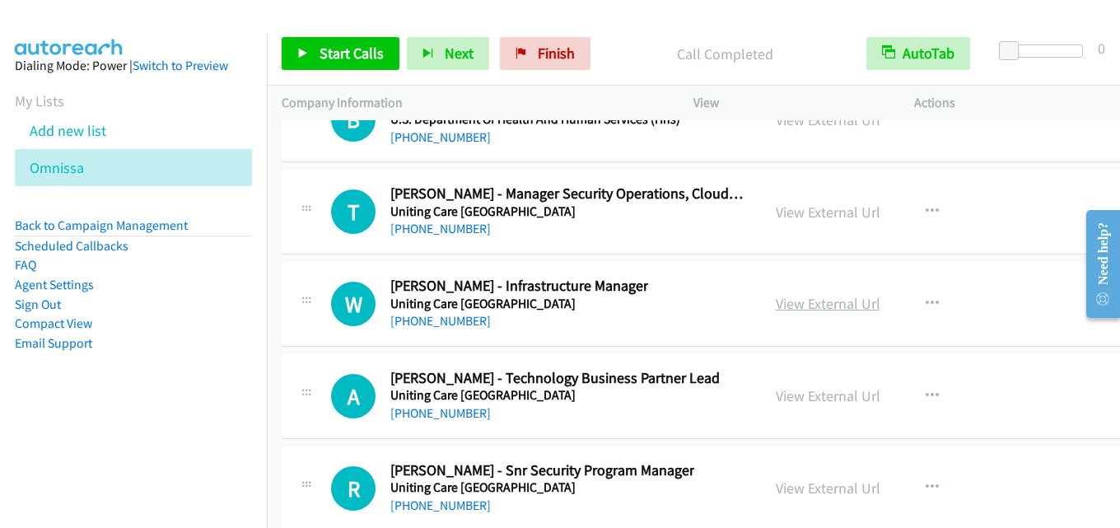
click at [783, 311] on link "View External Url" at bounding box center [828, 303] width 105 height 19
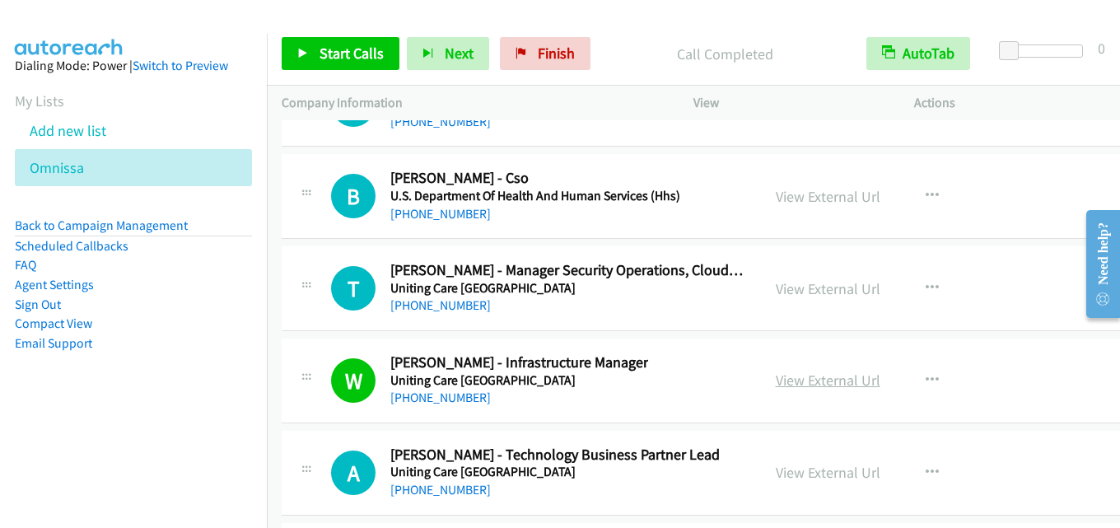
scroll to position [40668, 0]
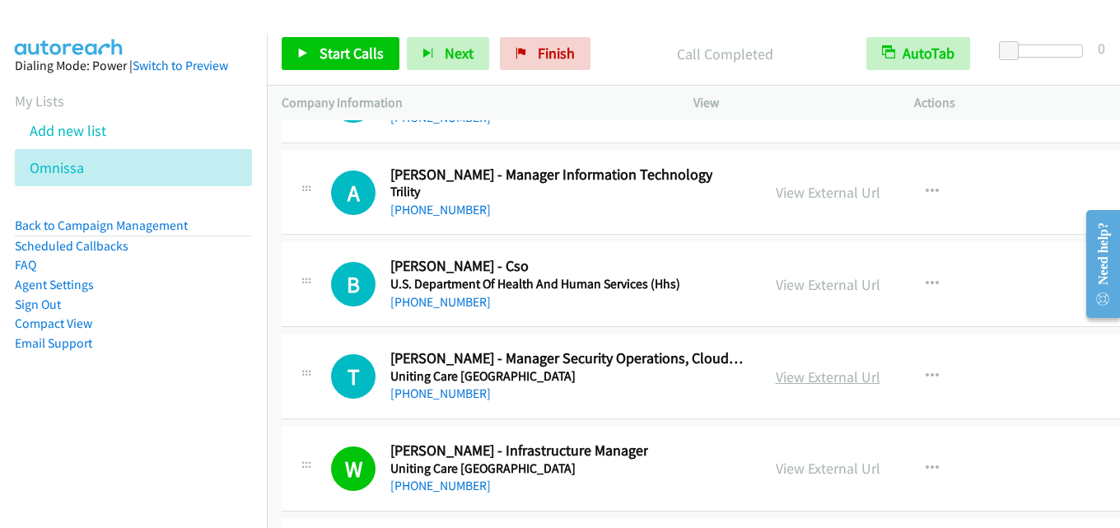
click at [803, 381] on link "View External Url" at bounding box center [828, 376] width 105 height 19
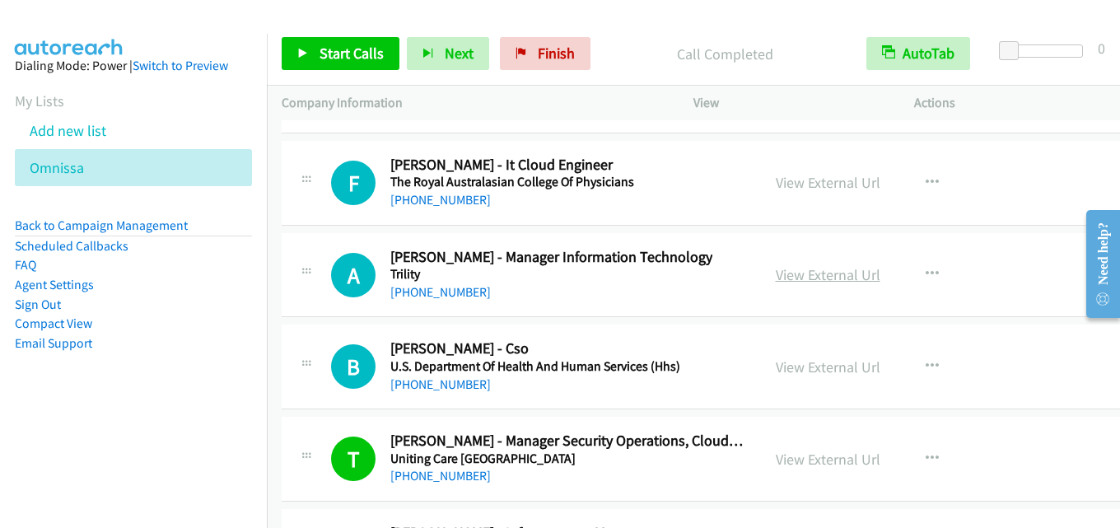
click at [851, 281] on link "View External Url" at bounding box center [828, 274] width 105 height 19
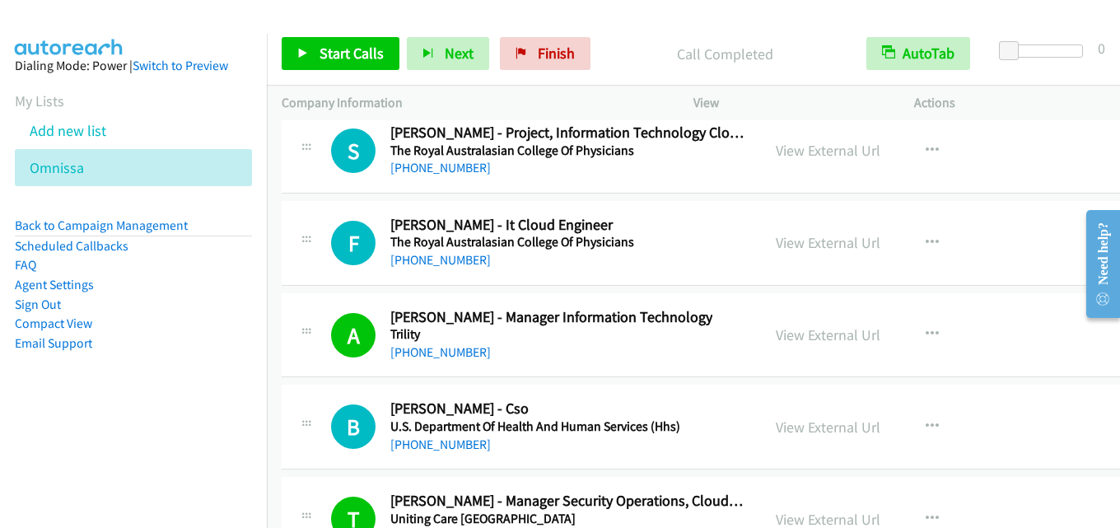
scroll to position [40503, 0]
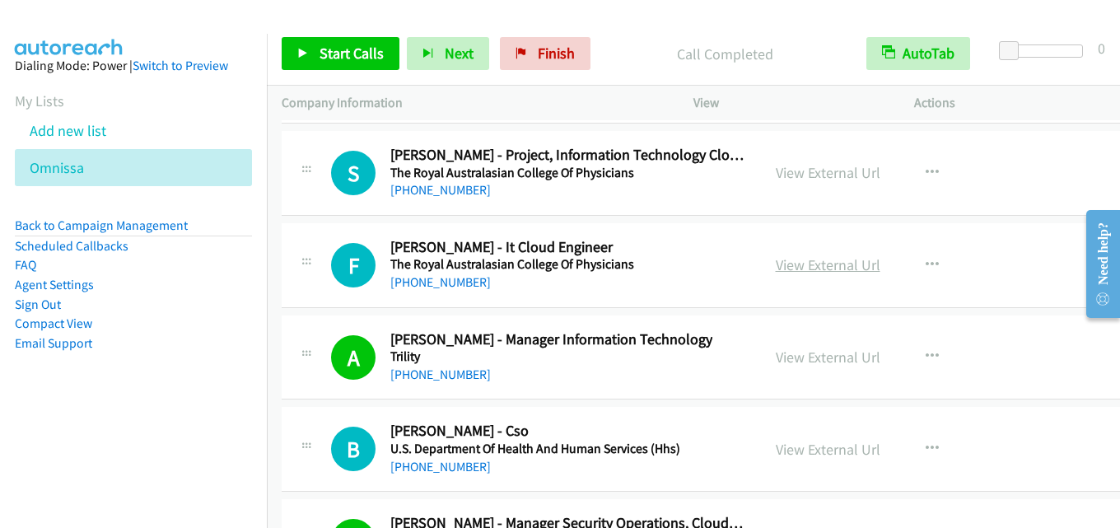
click at [809, 264] on link "View External Url" at bounding box center [828, 264] width 105 height 19
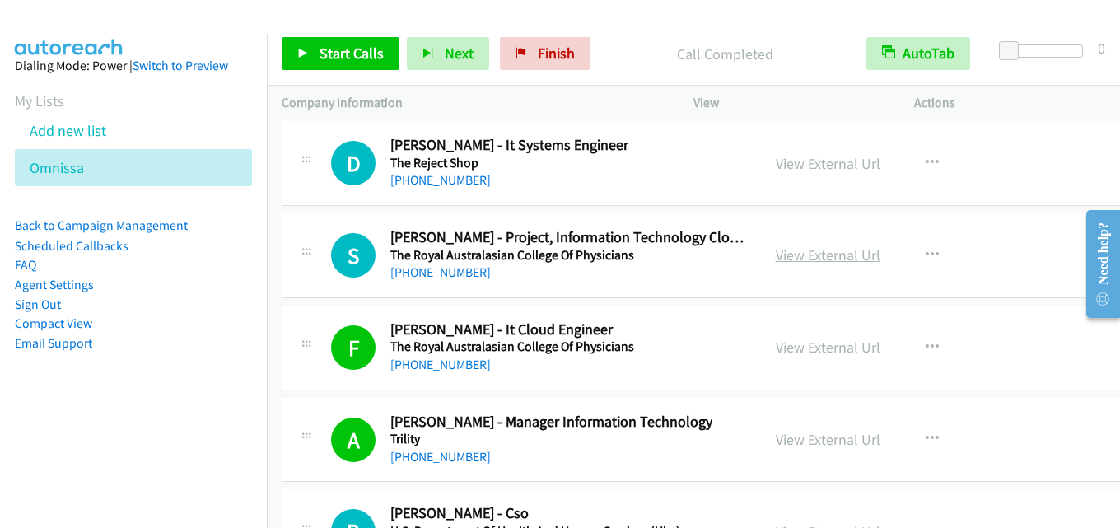
click at [837, 263] on link "View External Url" at bounding box center [828, 254] width 105 height 19
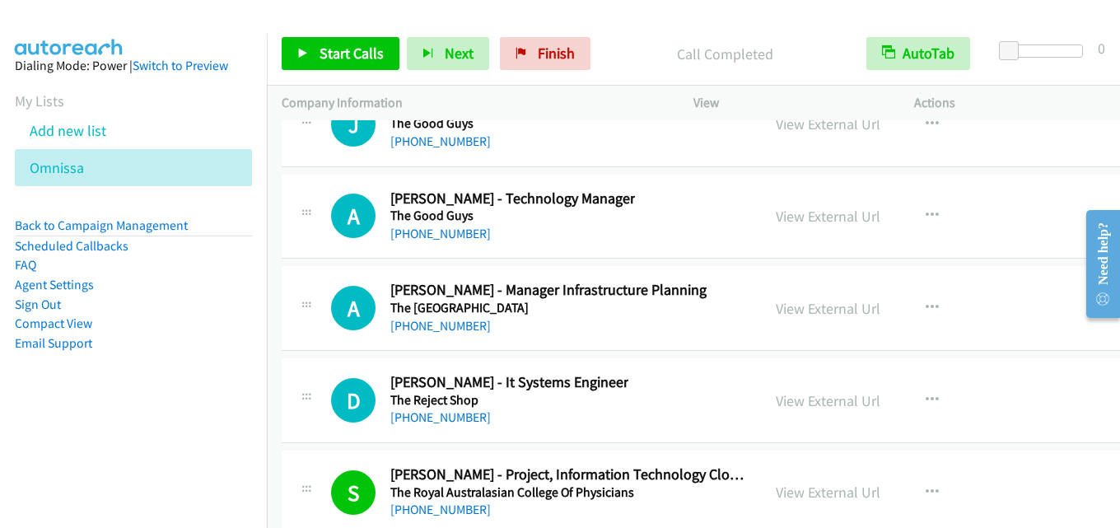
scroll to position [40174, 0]
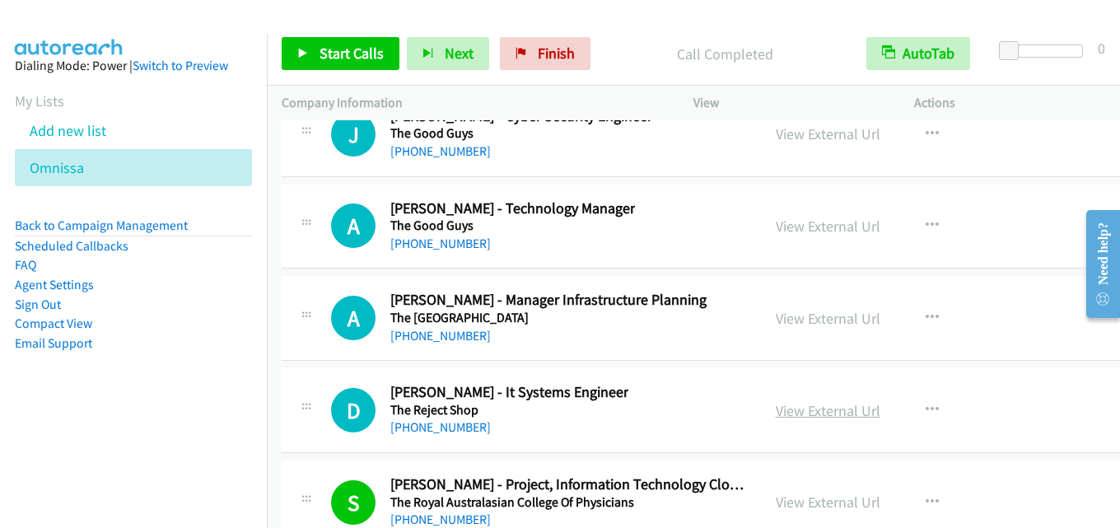
click at [781, 406] on link "View External Url" at bounding box center [828, 410] width 105 height 19
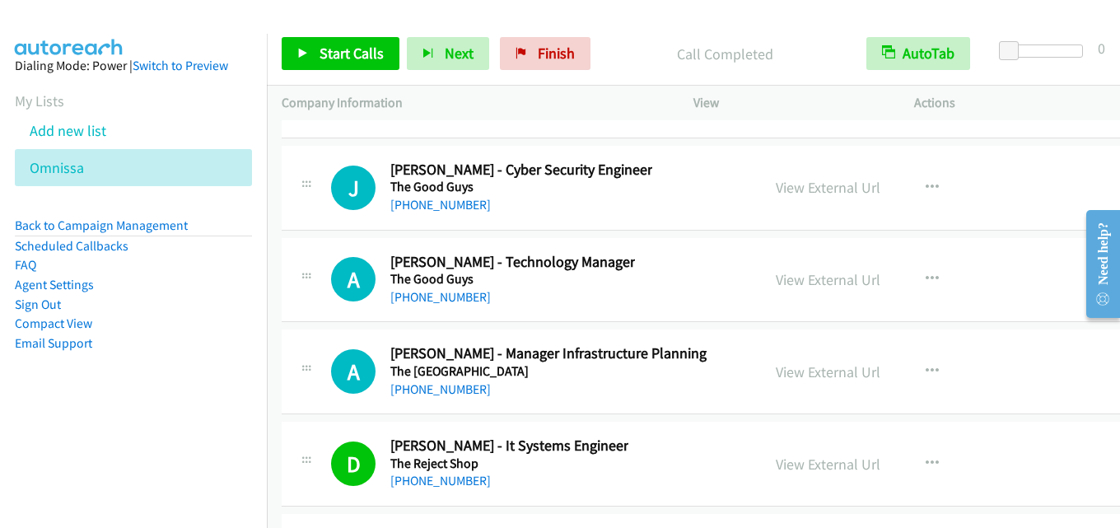
scroll to position [40091, 0]
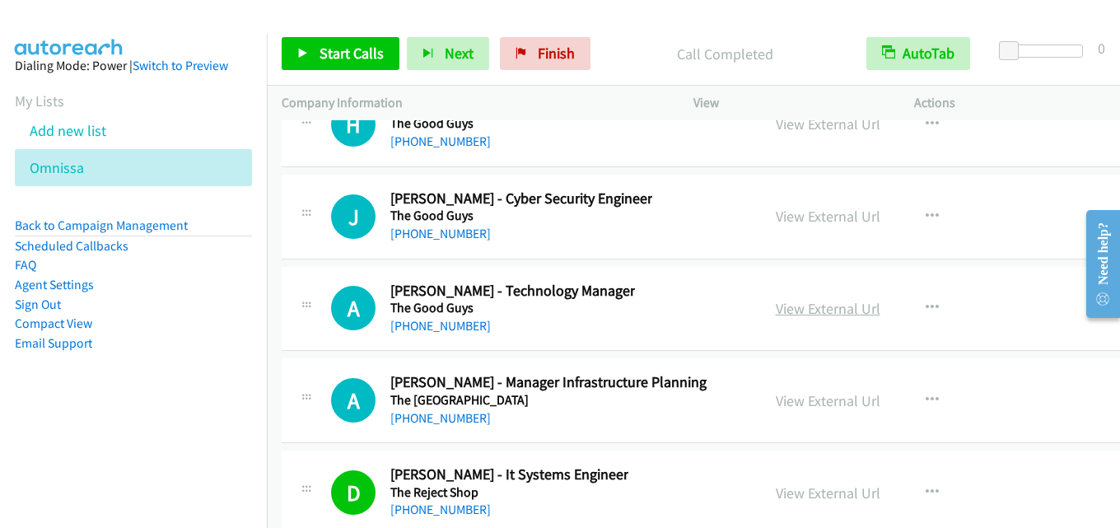
click at [817, 313] on link "View External Url" at bounding box center [828, 308] width 105 height 19
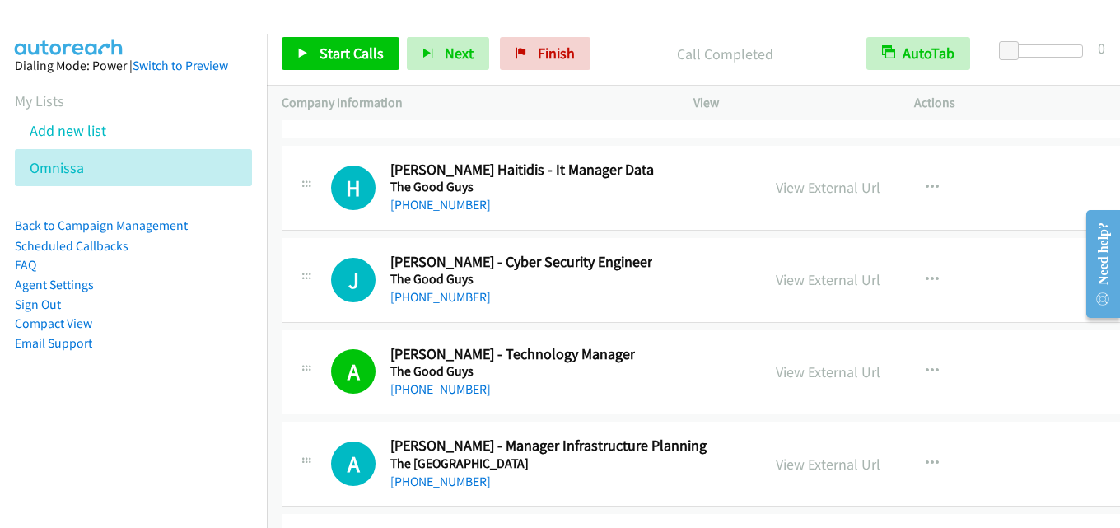
scroll to position [40009, 0]
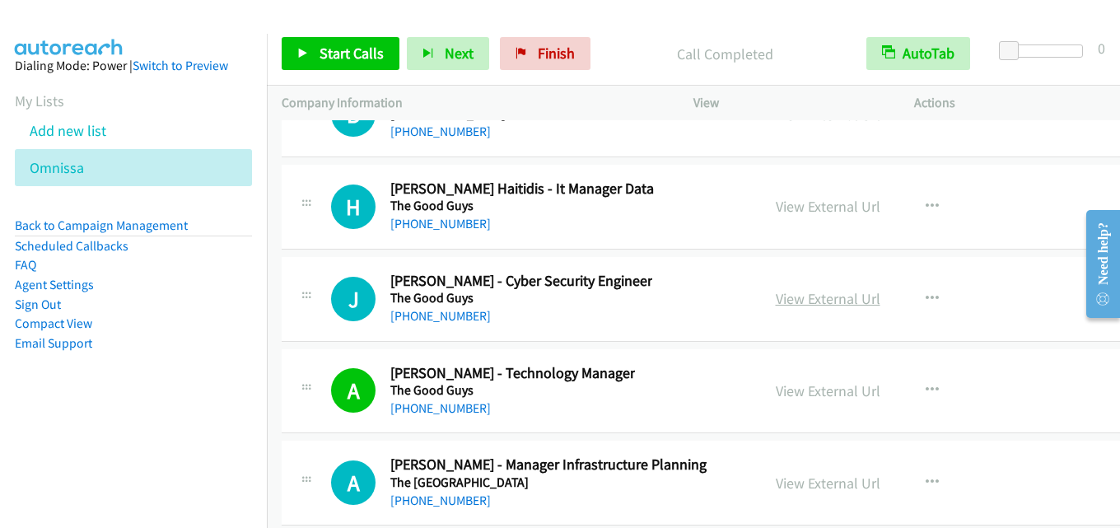
click at [799, 291] on link "View External Url" at bounding box center [828, 298] width 105 height 19
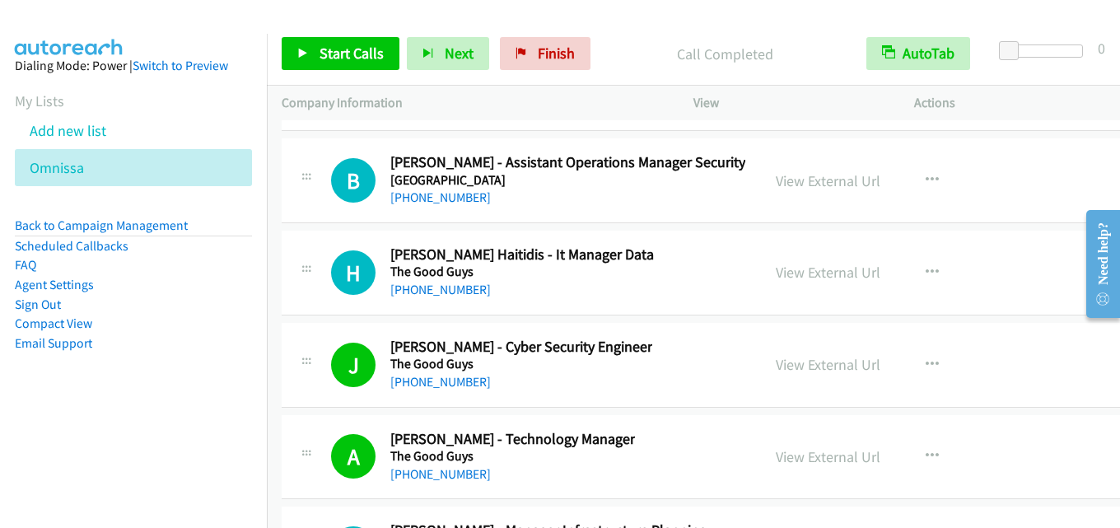
scroll to position [39927, 0]
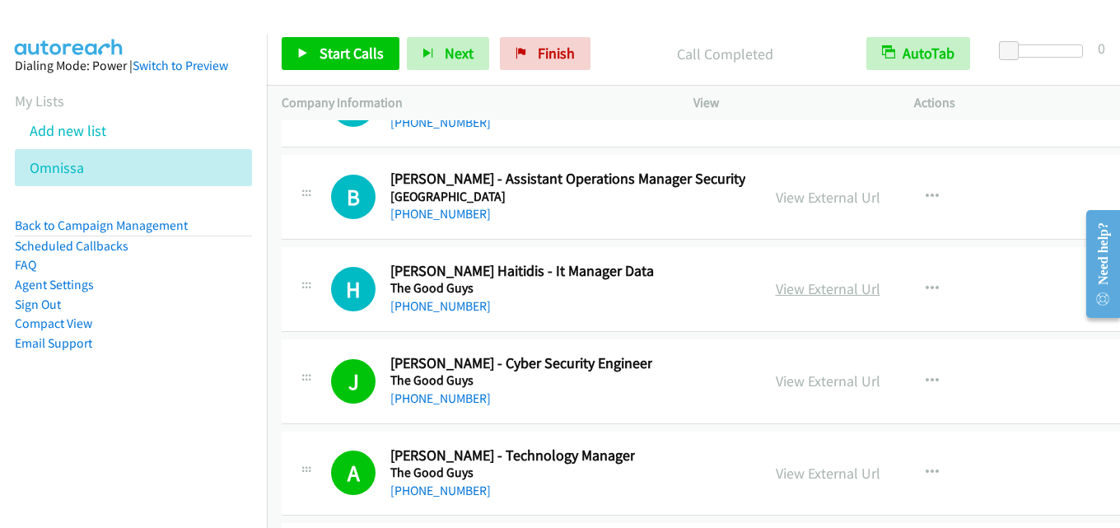
click at [818, 292] on link "View External Url" at bounding box center [828, 288] width 105 height 19
click at [844, 287] on link "View External Url" at bounding box center [828, 288] width 105 height 19
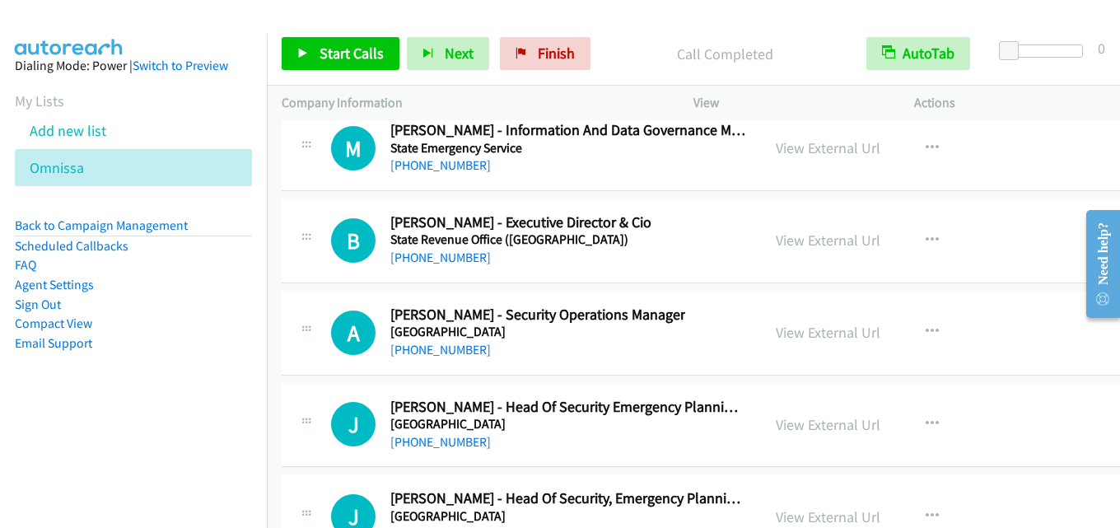
scroll to position [39433, 0]
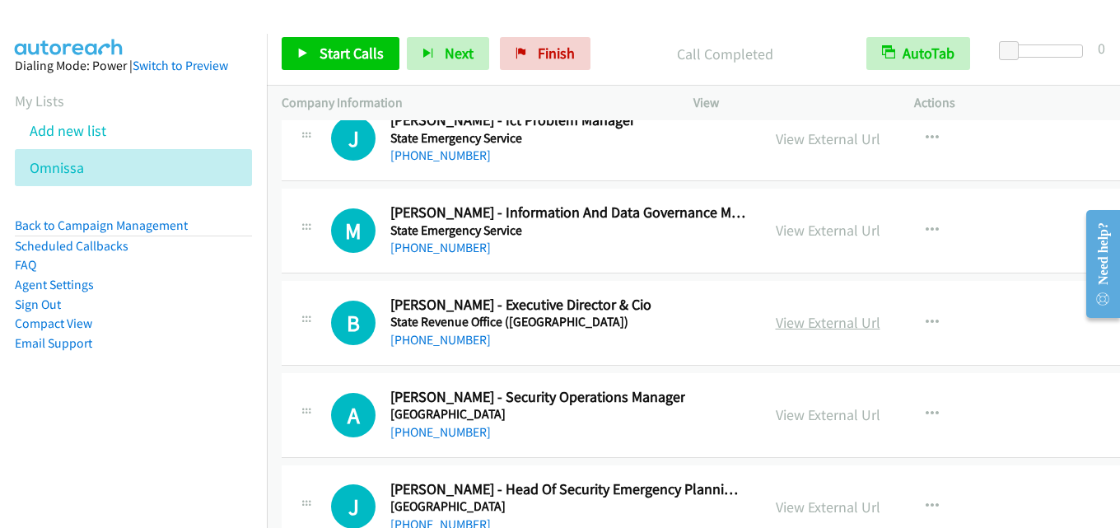
click at [815, 319] on link "View External Url" at bounding box center [828, 322] width 105 height 19
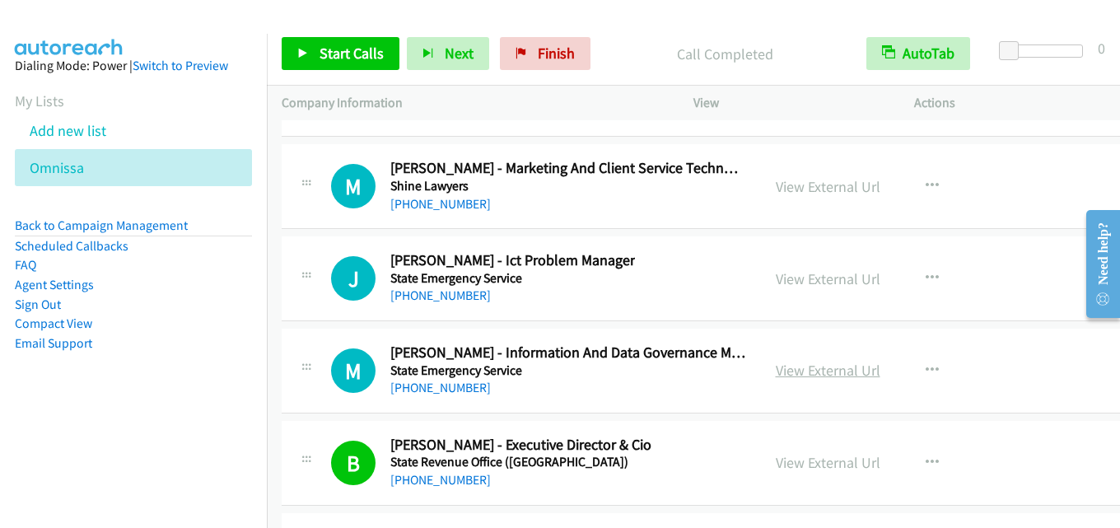
scroll to position [39268, 0]
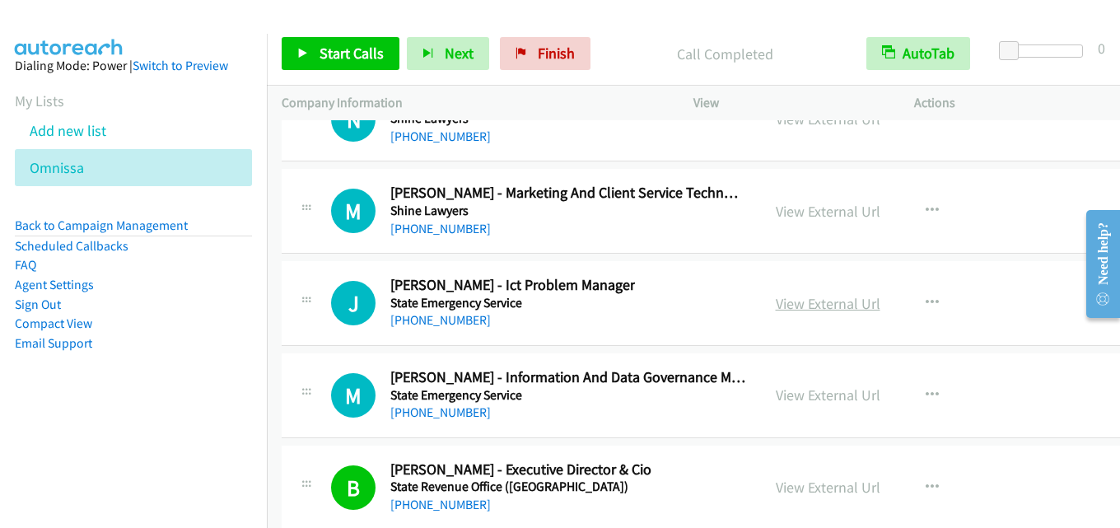
click at [797, 303] on link "View External Url" at bounding box center [828, 303] width 105 height 19
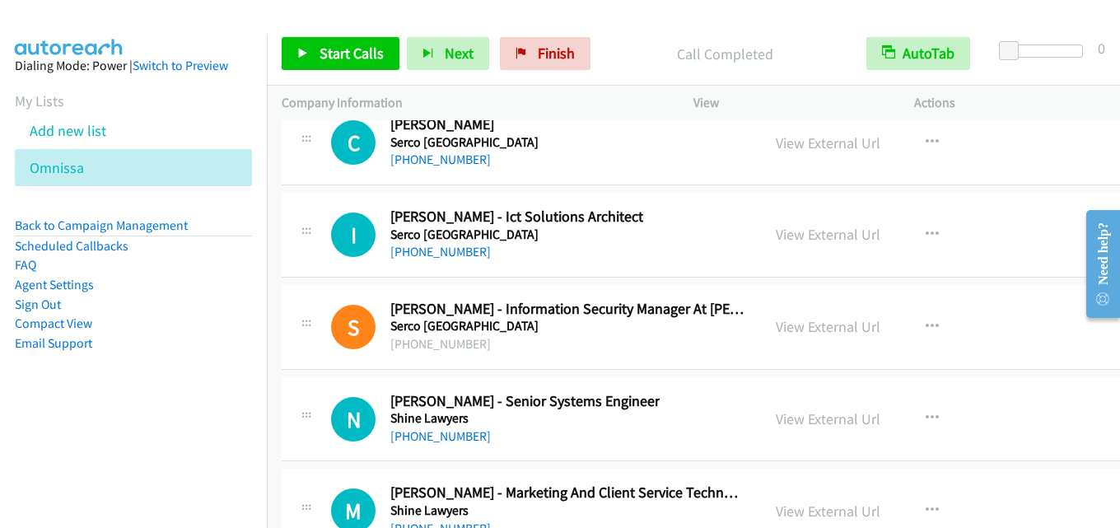
scroll to position [38939, 0]
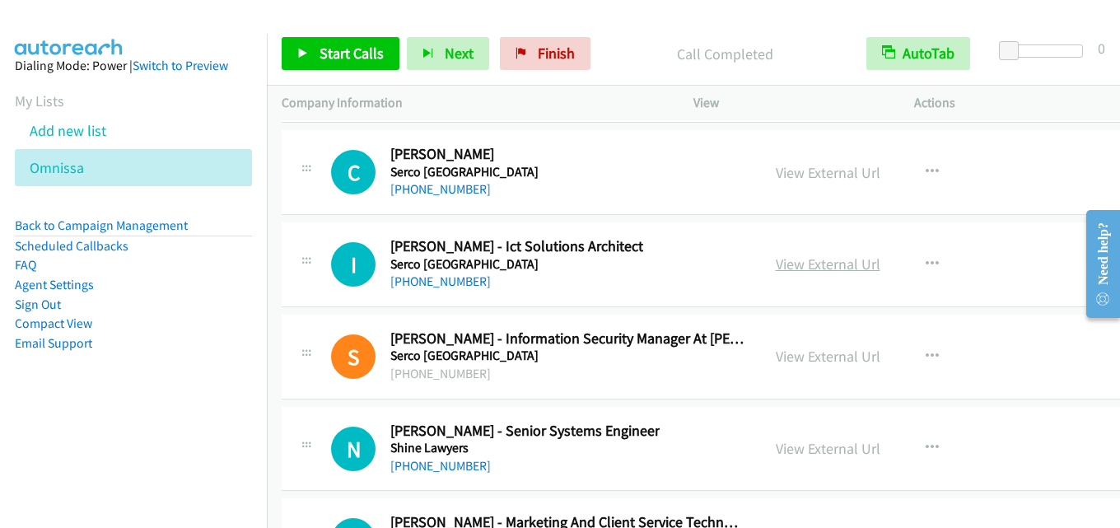
click at [792, 258] on link "View External Url" at bounding box center [828, 263] width 105 height 19
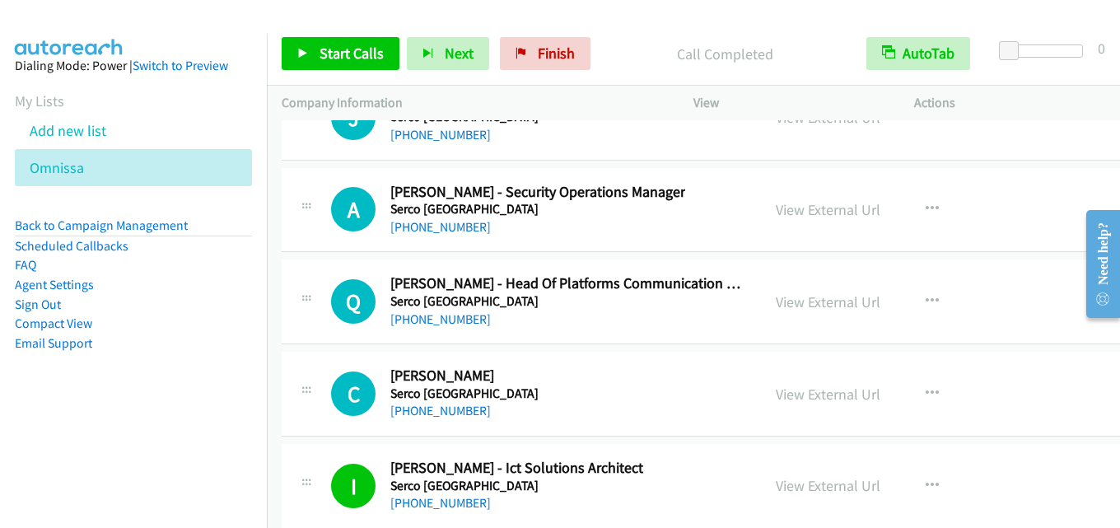
scroll to position [38692, 0]
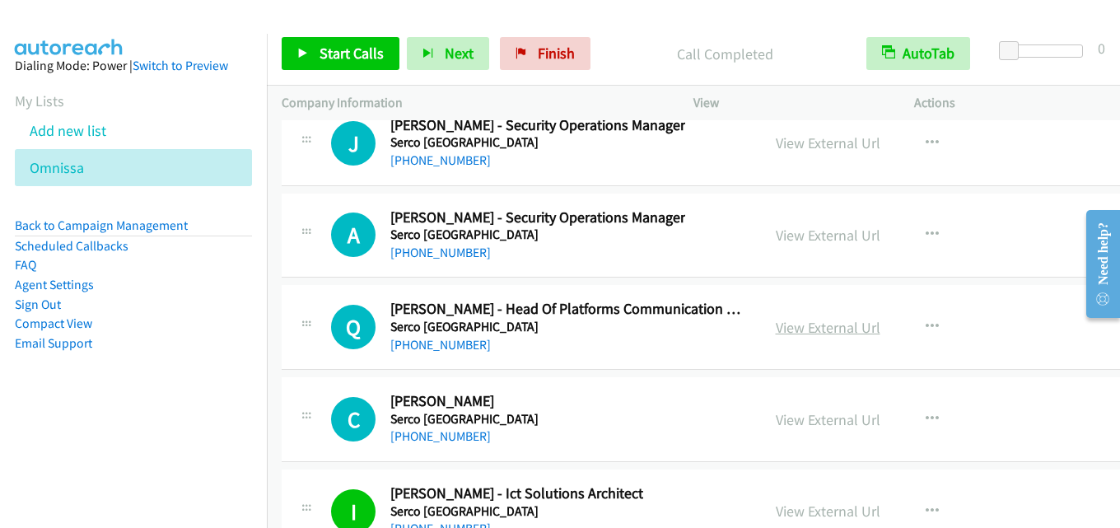
click at [817, 330] on link "View External Url" at bounding box center [828, 327] width 105 height 19
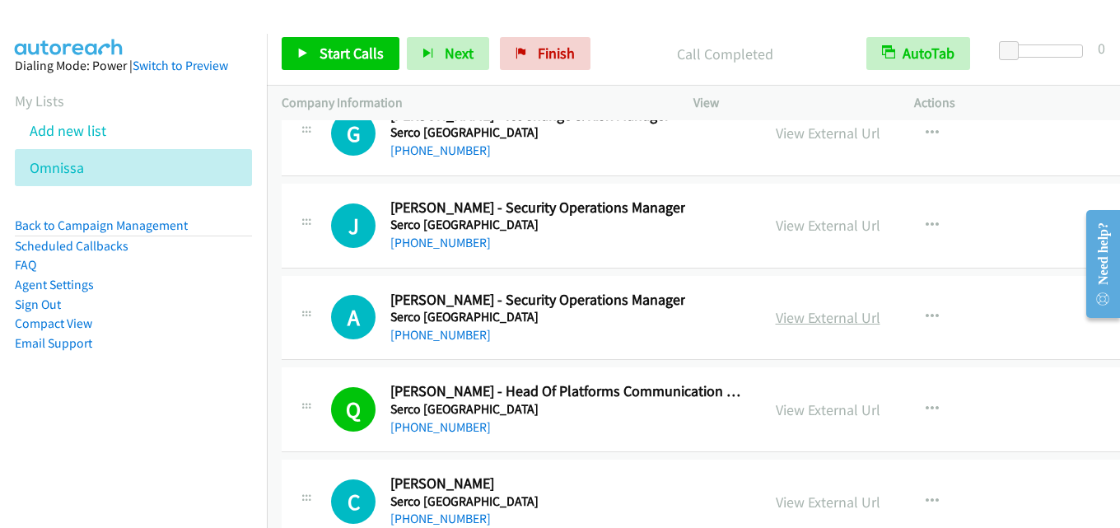
click at [815, 315] on link "View External Url" at bounding box center [828, 317] width 105 height 19
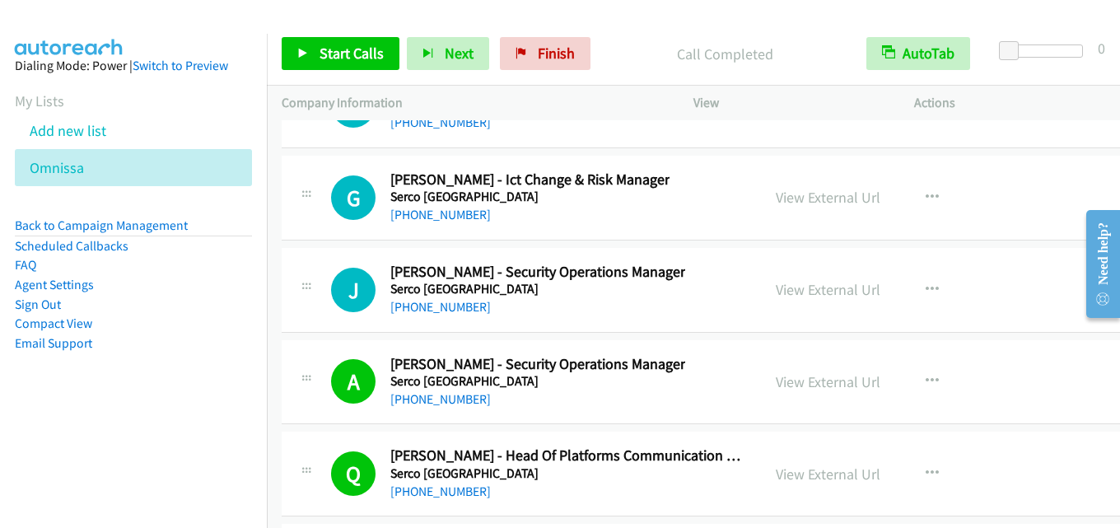
scroll to position [38527, 0]
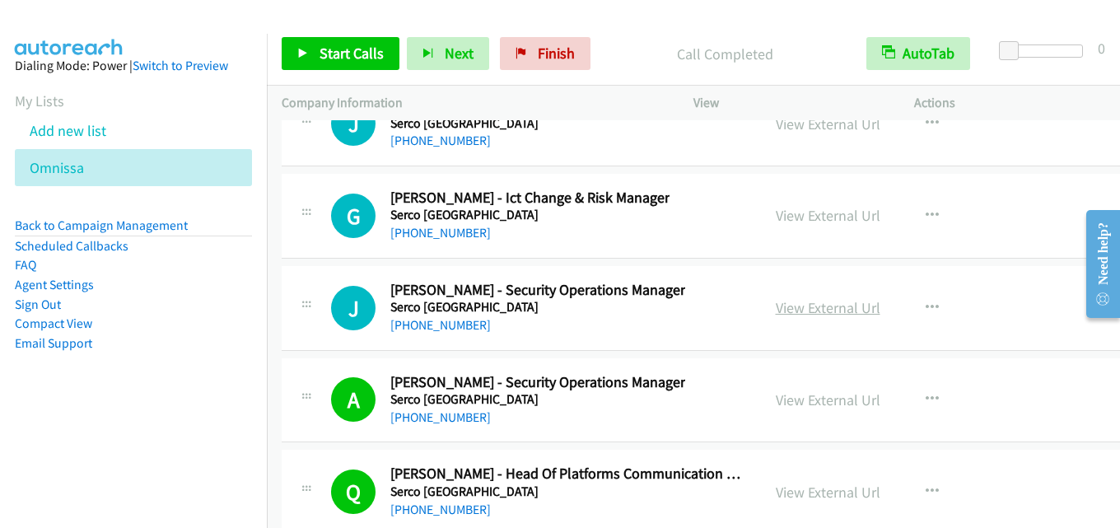
click at [829, 310] on link "View External Url" at bounding box center [828, 307] width 105 height 19
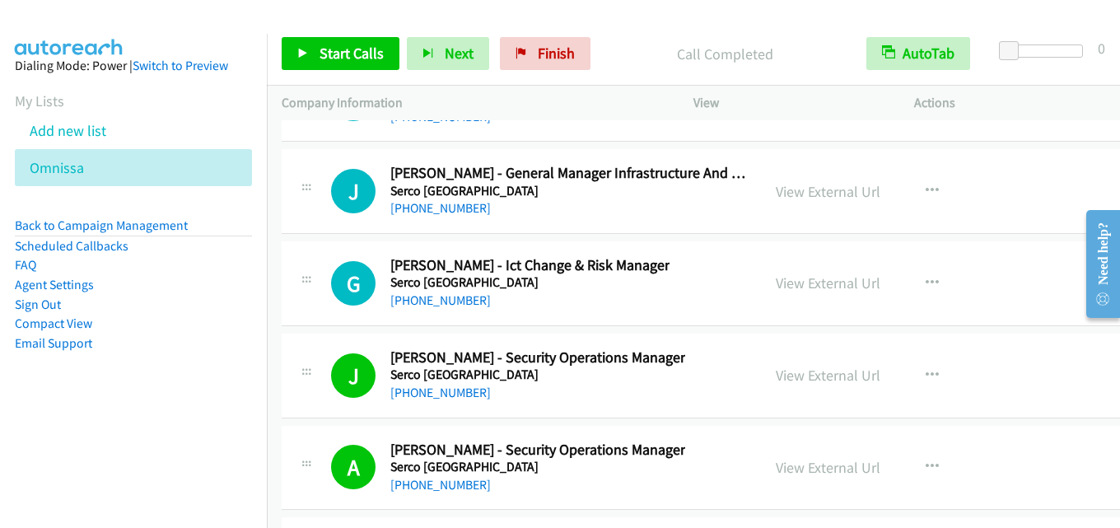
scroll to position [38445, 0]
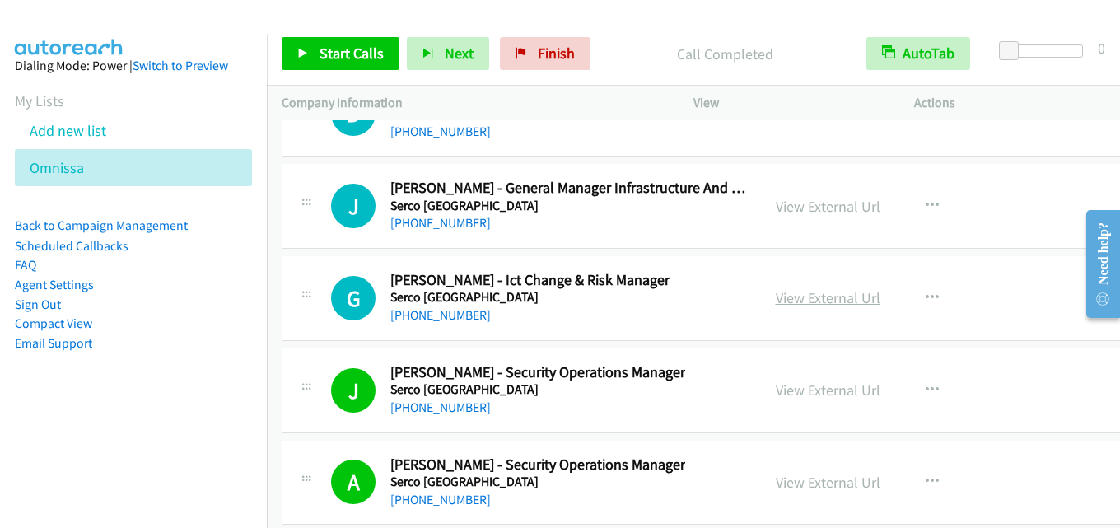
click at [817, 294] on link "View External Url" at bounding box center [828, 297] width 105 height 19
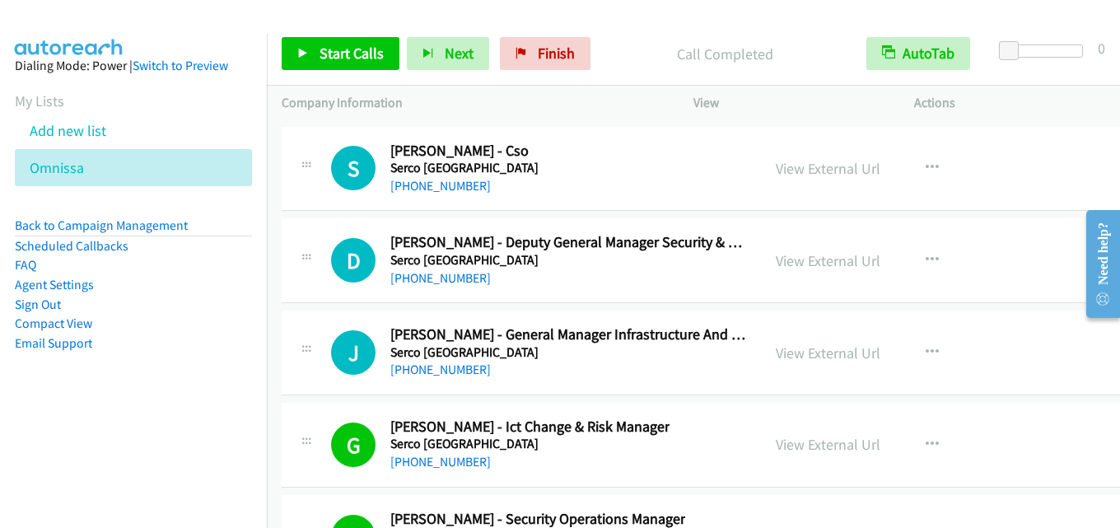
scroll to position [38280, 0]
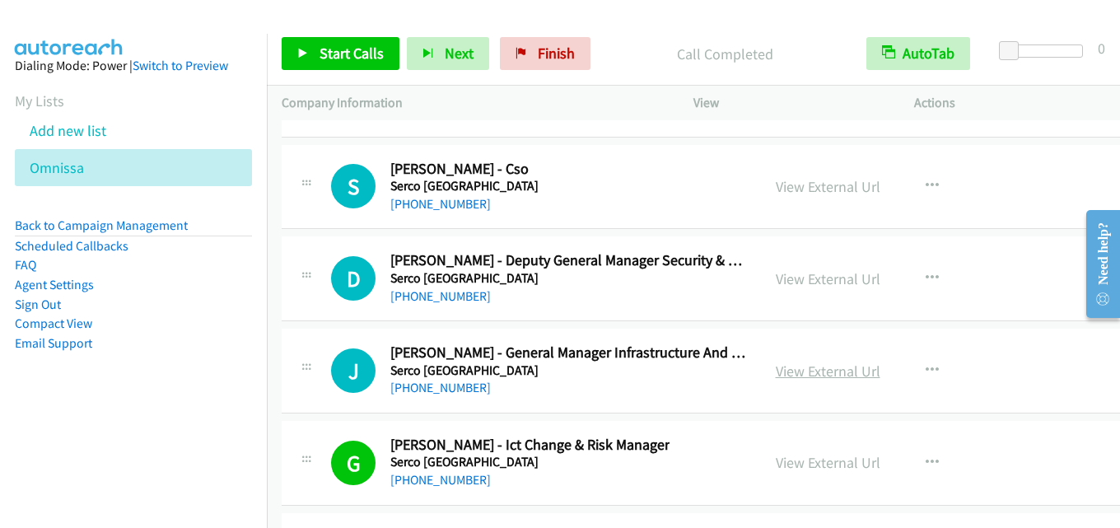
click at [806, 364] on link "View External Url" at bounding box center [828, 370] width 105 height 19
click at [800, 286] on link "View External Url" at bounding box center [828, 278] width 105 height 19
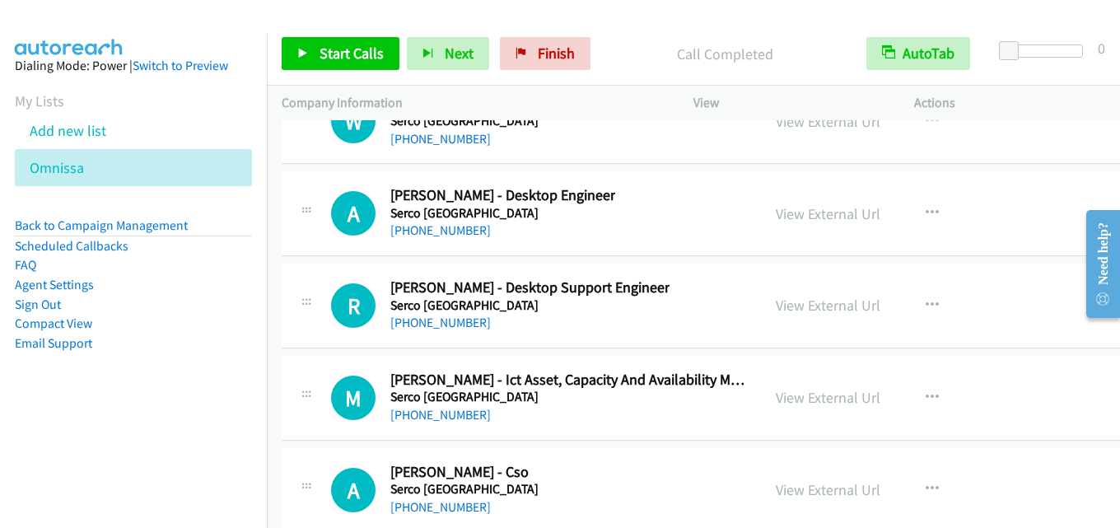
scroll to position [37868, 0]
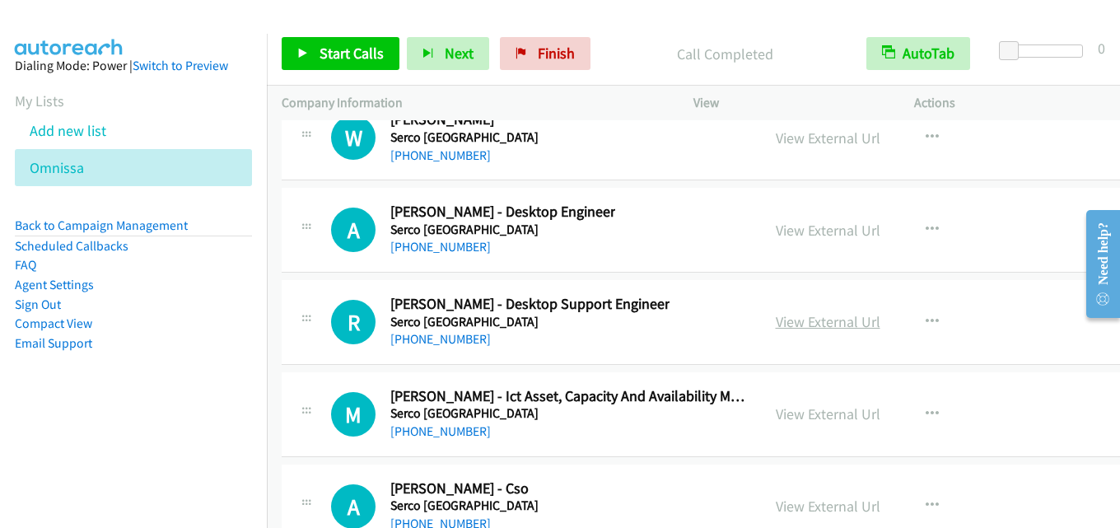
click at [806, 328] on link "View External Url" at bounding box center [828, 321] width 105 height 19
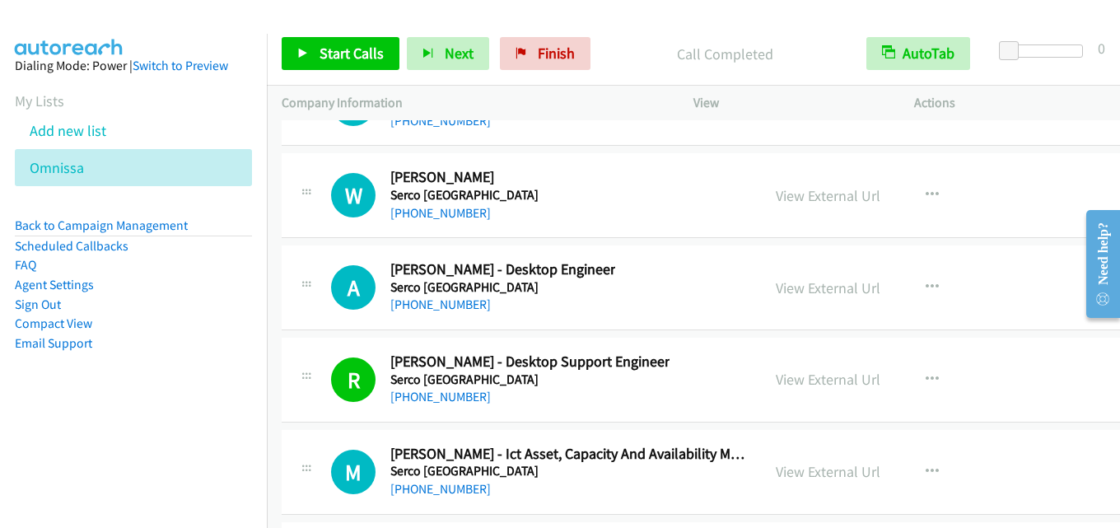
scroll to position [37786, 0]
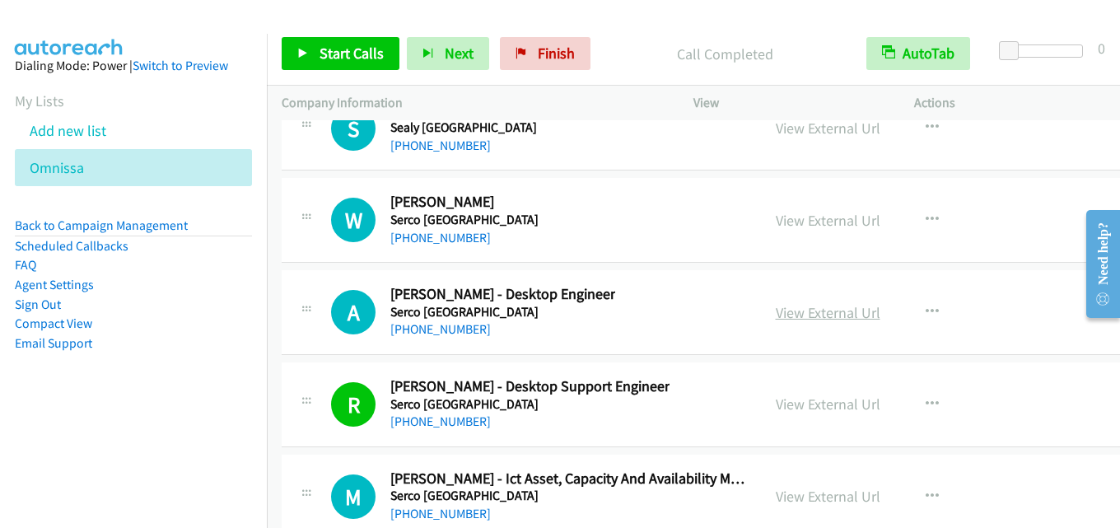
click at [806, 318] on link "View External Url" at bounding box center [828, 312] width 105 height 19
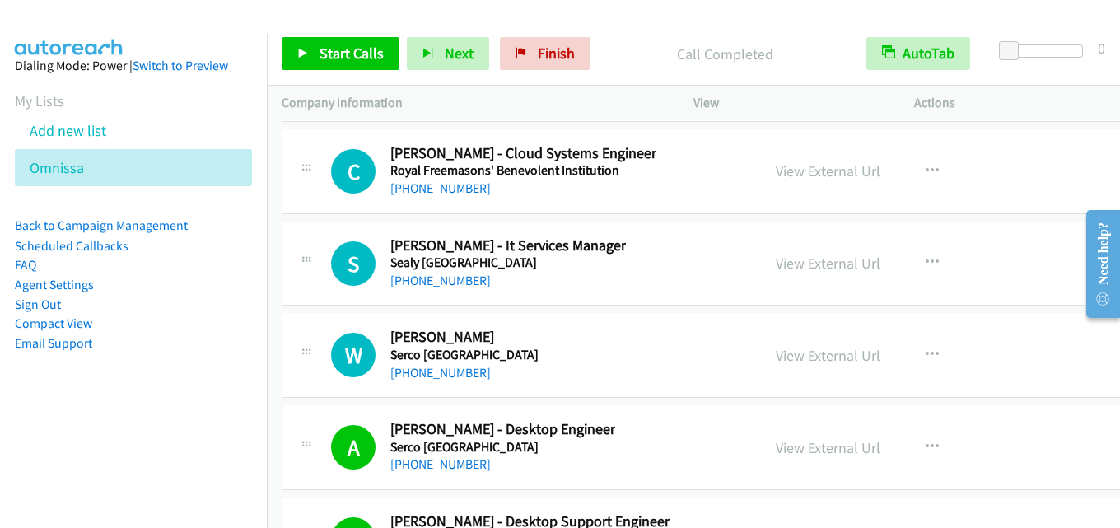
scroll to position [37621, 0]
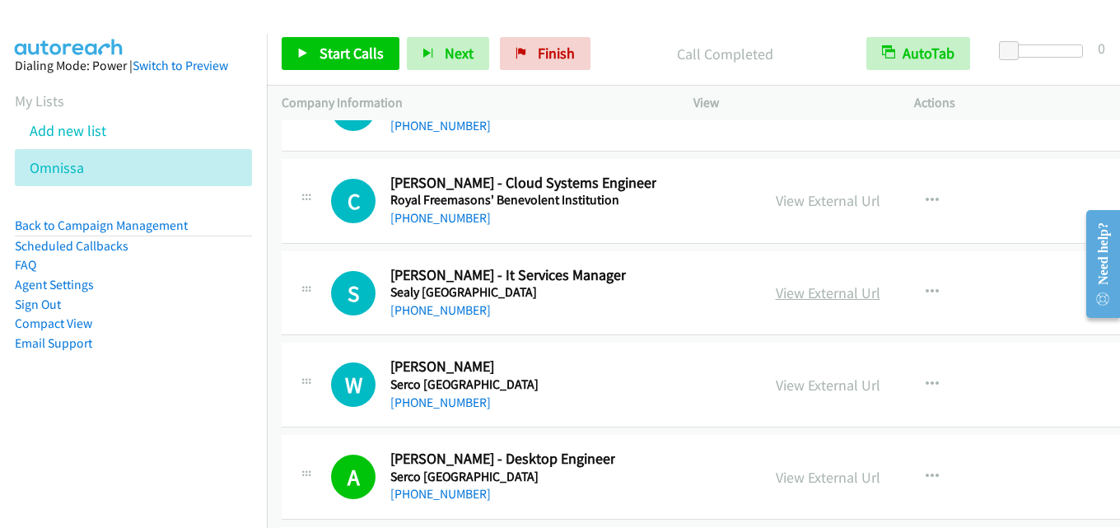
click at [808, 289] on link "View External Url" at bounding box center [828, 292] width 105 height 19
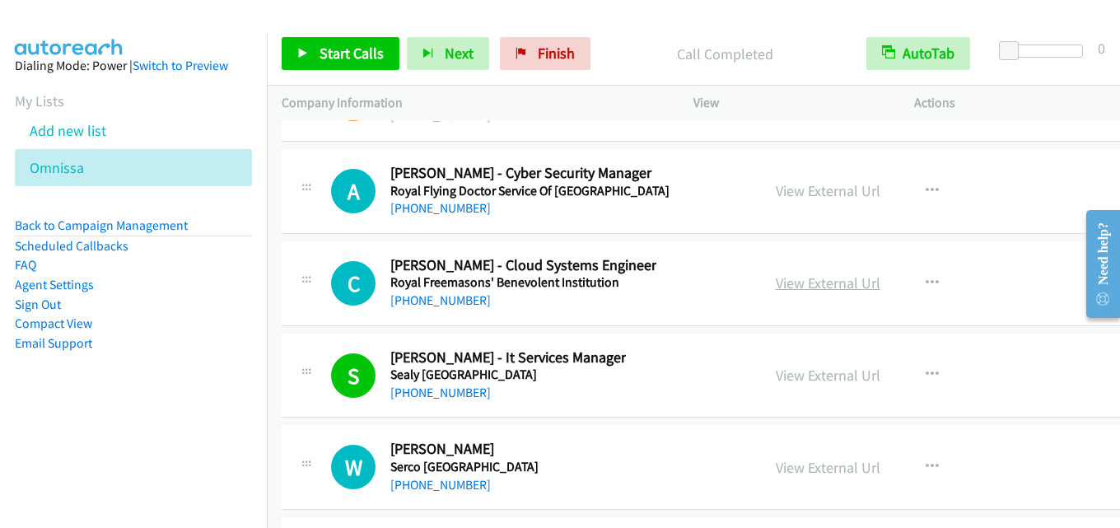
click at [811, 276] on link "View External Url" at bounding box center [828, 282] width 105 height 19
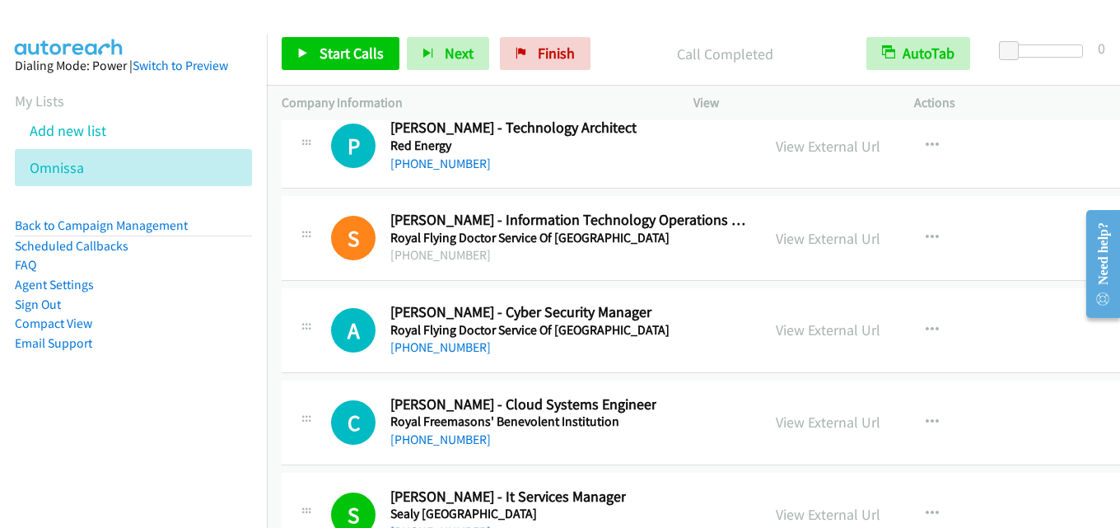
scroll to position [37374, 0]
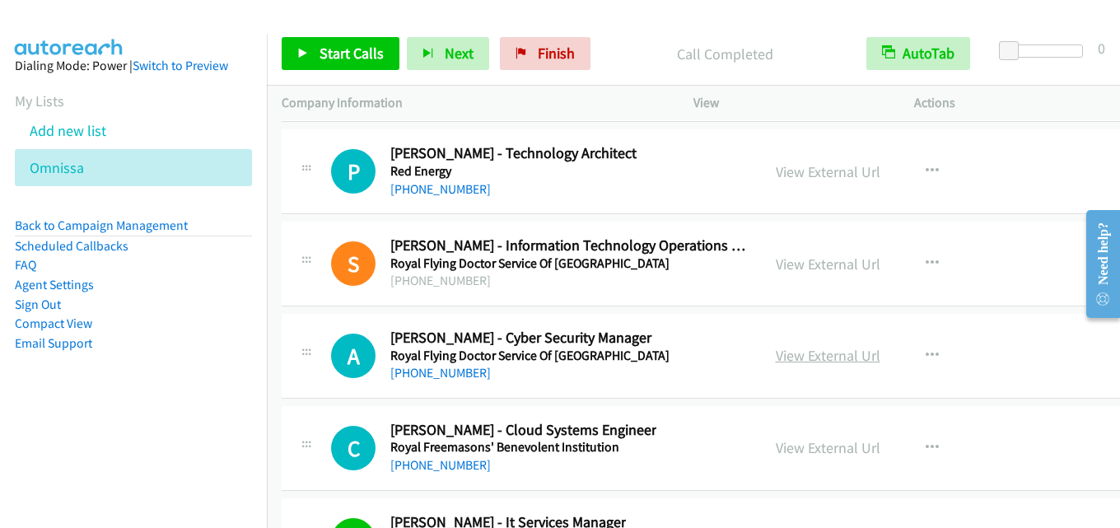
click at [818, 361] on link "View External Url" at bounding box center [828, 355] width 105 height 19
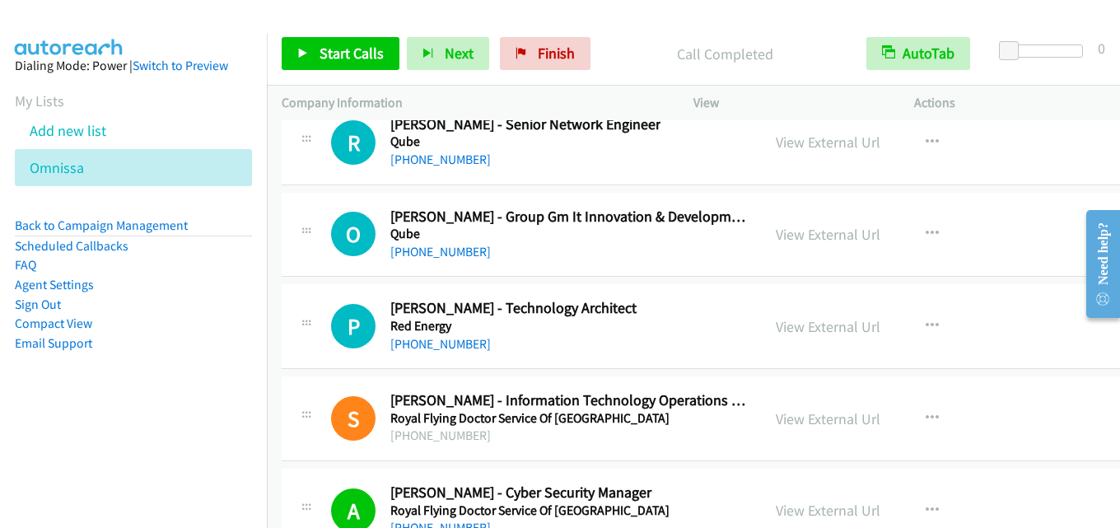
scroll to position [37209, 0]
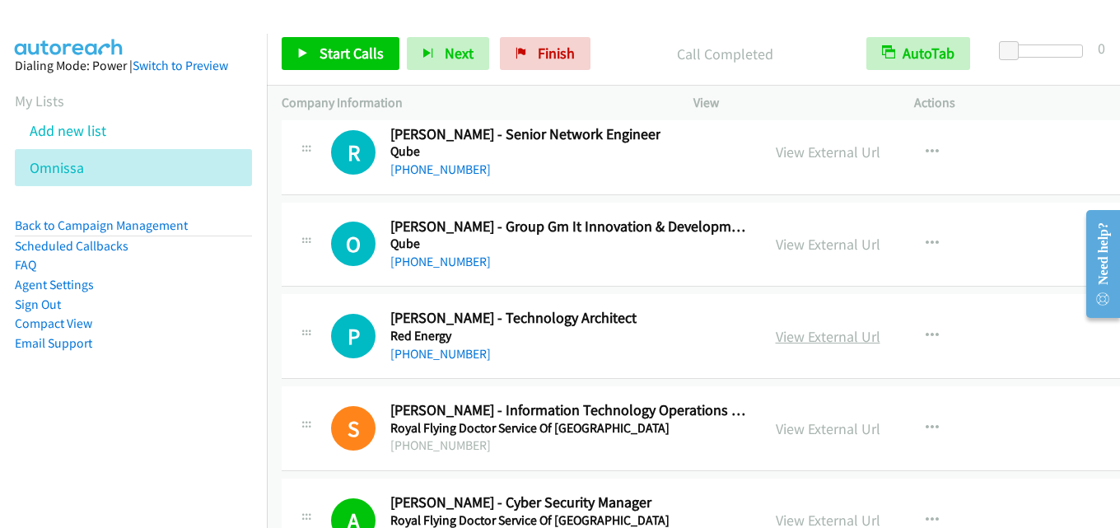
click at [804, 344] on link "View External Url" at bounding box center [828, 336] width 105 height 19
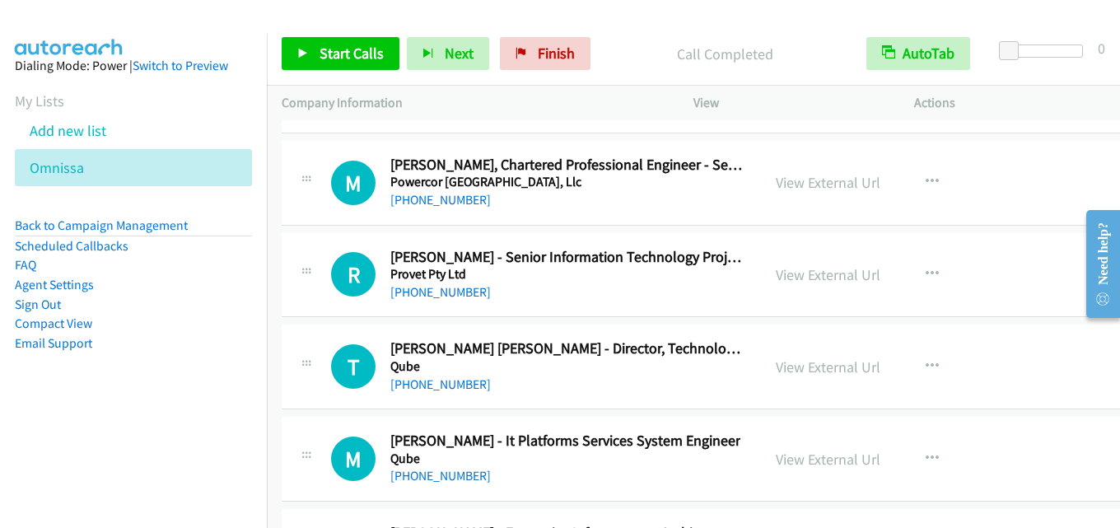
scroll to position [36715, 0]
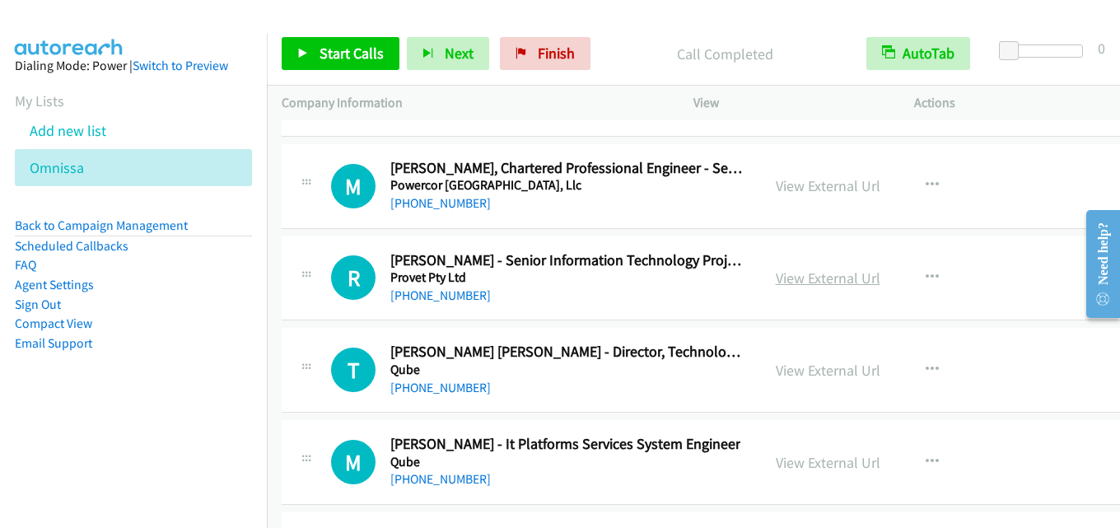
click at [776, 271] on link "View External Url" at bounding box center [828, 277] width 105 height 19
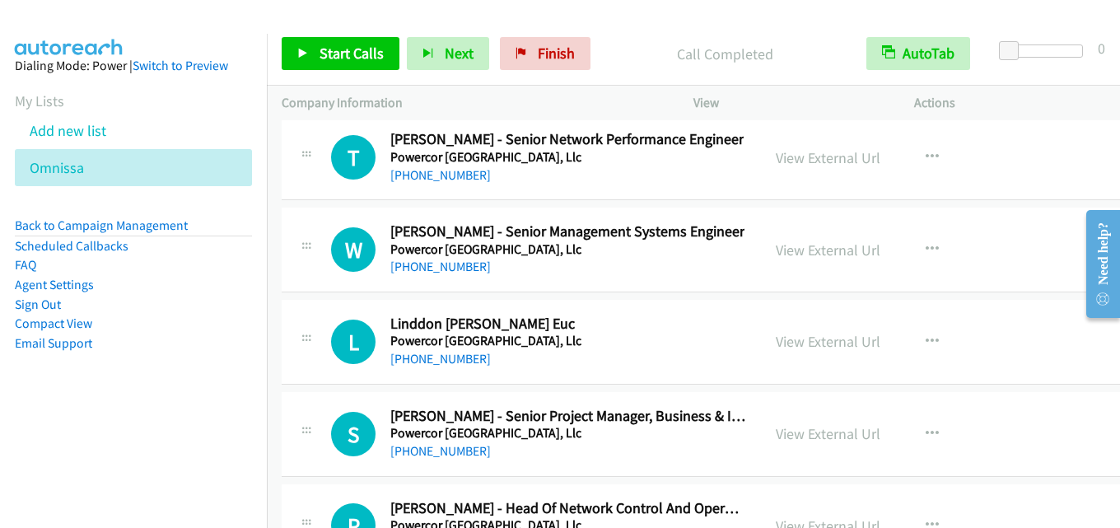
scroll to position [35480, 0]
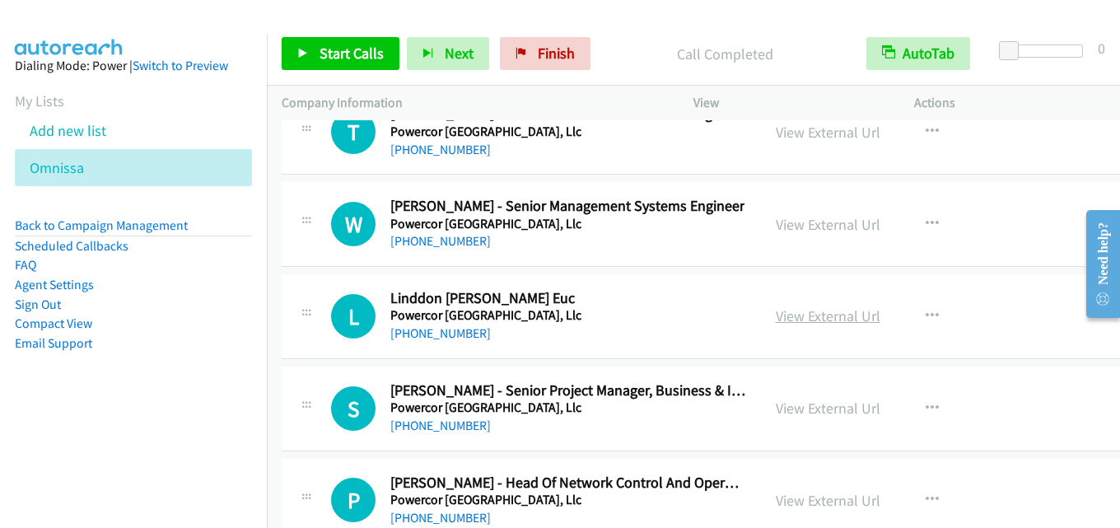
click at [823, 320] on link "View External Url" at bounding box center [828, 315] width 105 height 19
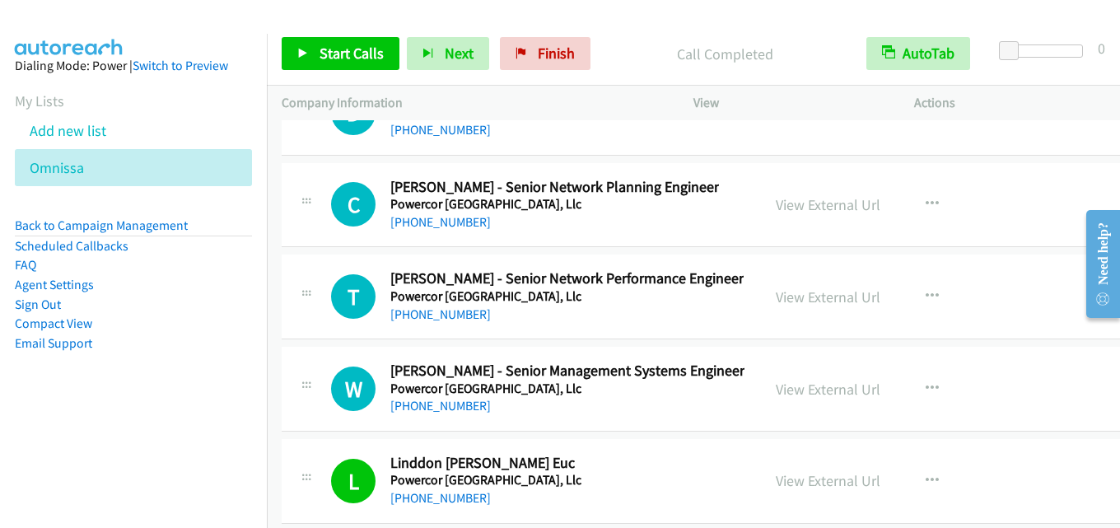
scroll to position [35398, 0]
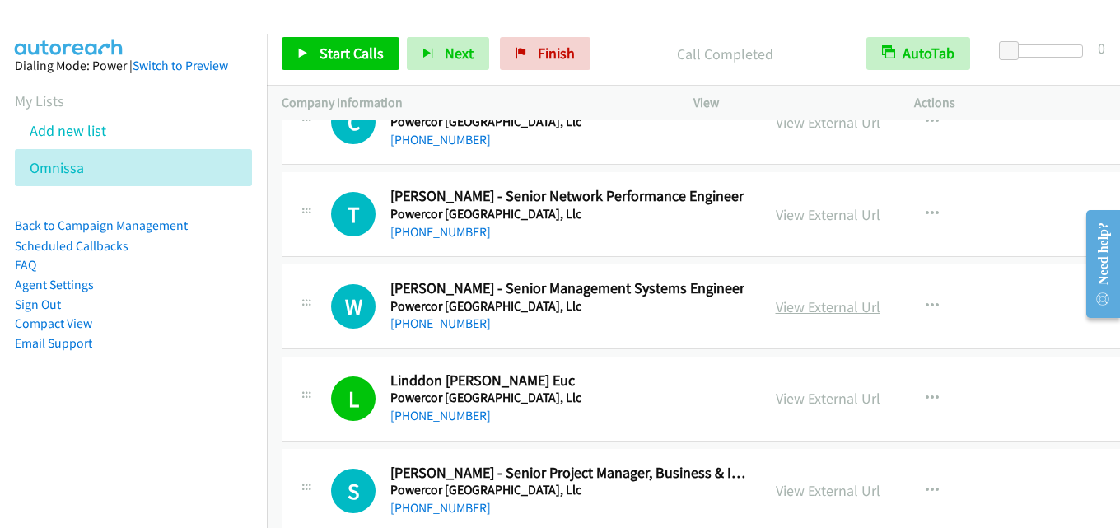
click at [798, 306] on link "View External Url" at bounding box center [828, 306] width 105 height 19
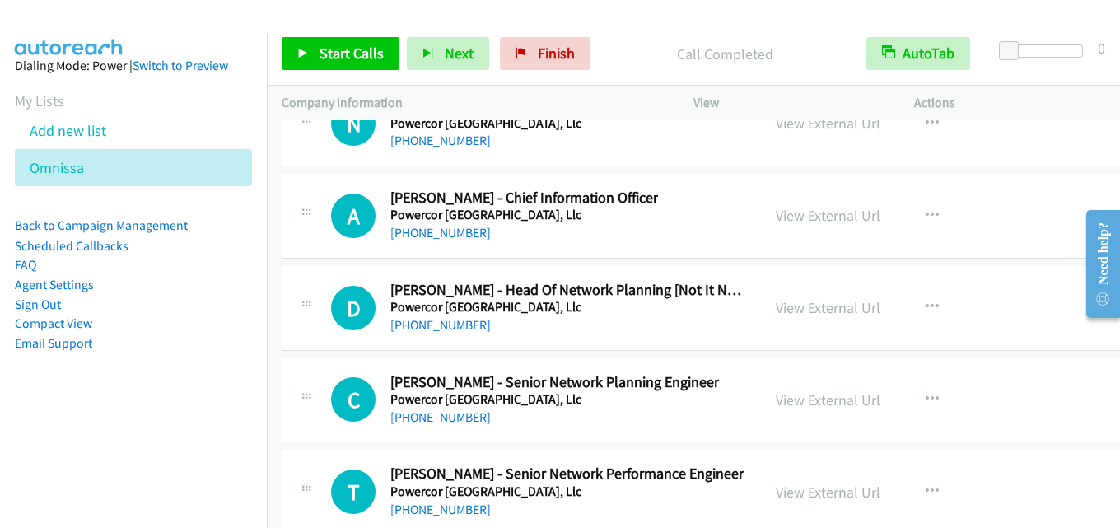
scroll to position [35069, 0]
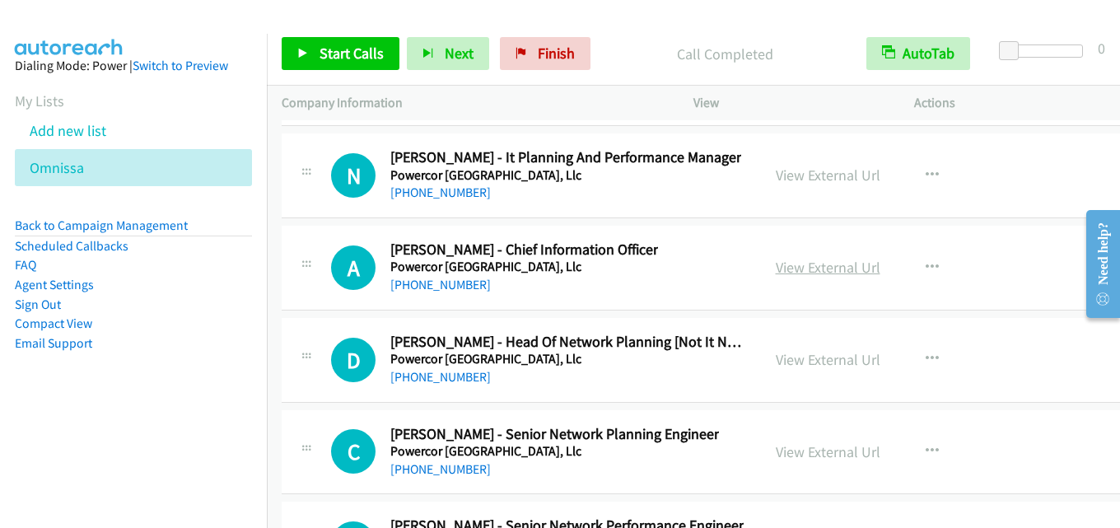
click at [786, 269] on link "View External Url" at bounding box center [828, 267] width 105 height 19
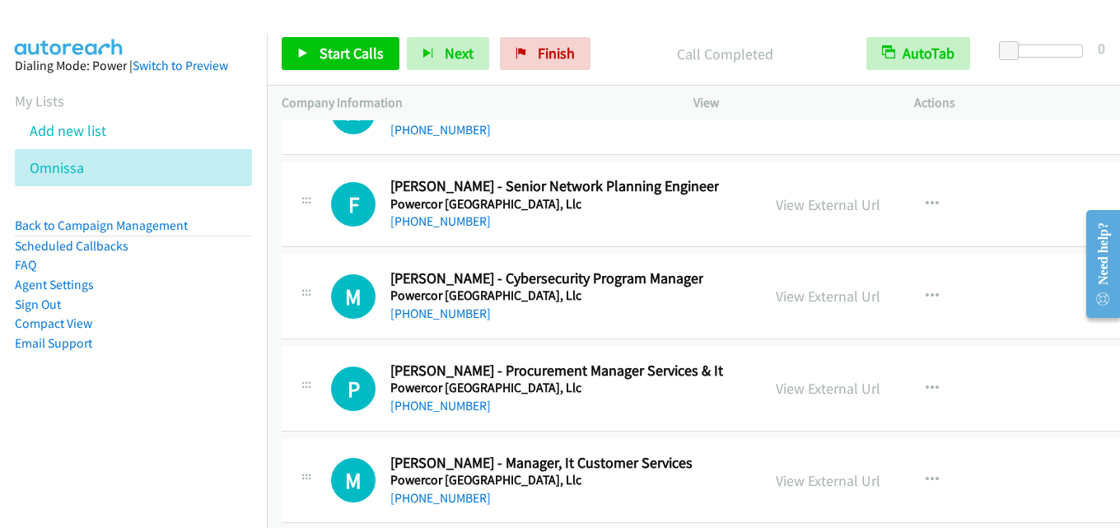
scroll to position [33998, 0]
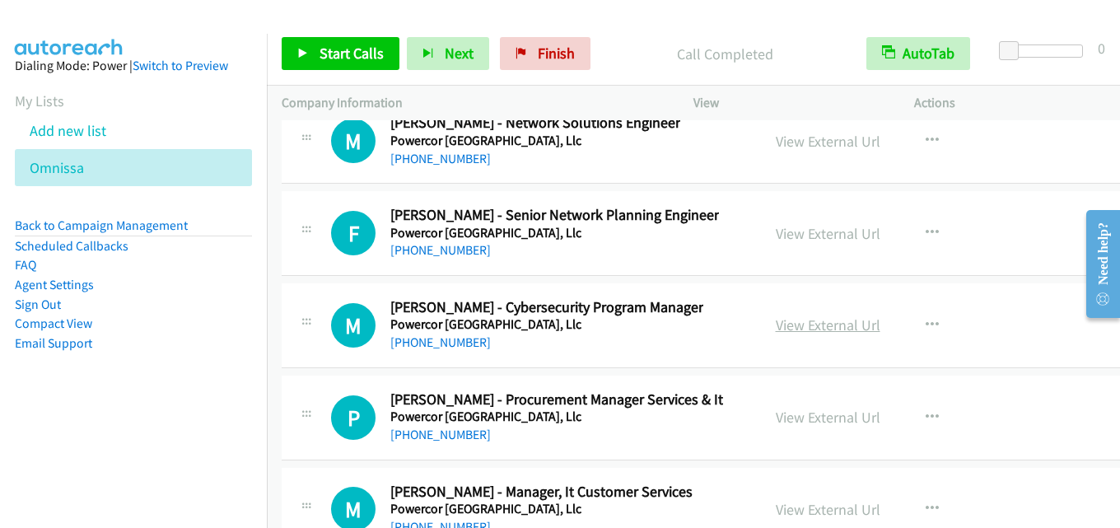
click at [804, 329] on link "View External Url" at bounding box center [828, 324] width 105 height 19
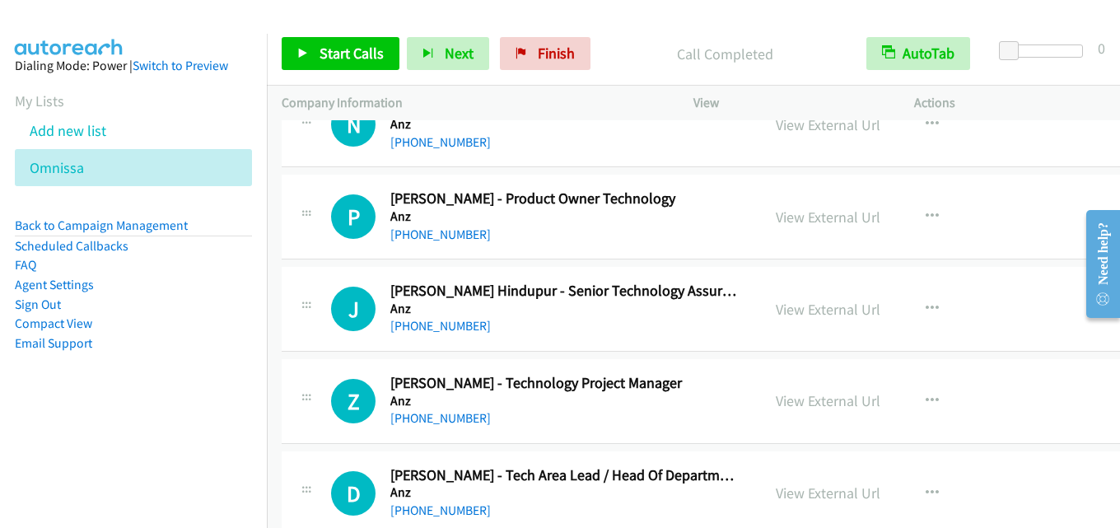
scroll to position [0, 0]
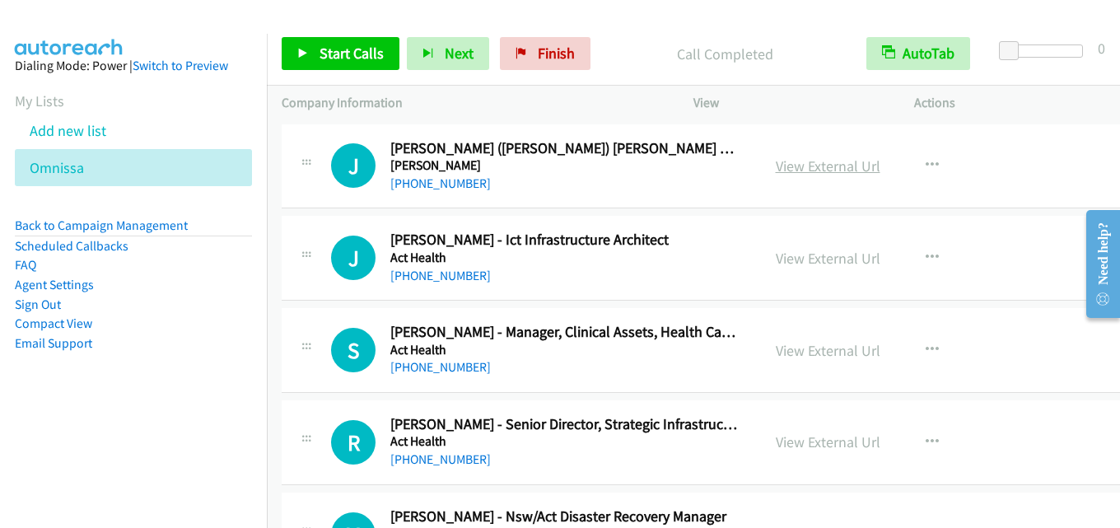
click at [828, 173] on link "View External Url" at bounding box center [828, 165] width 105 height 19
